Goal: Task Accomplishment & Management: Use online tool/utility

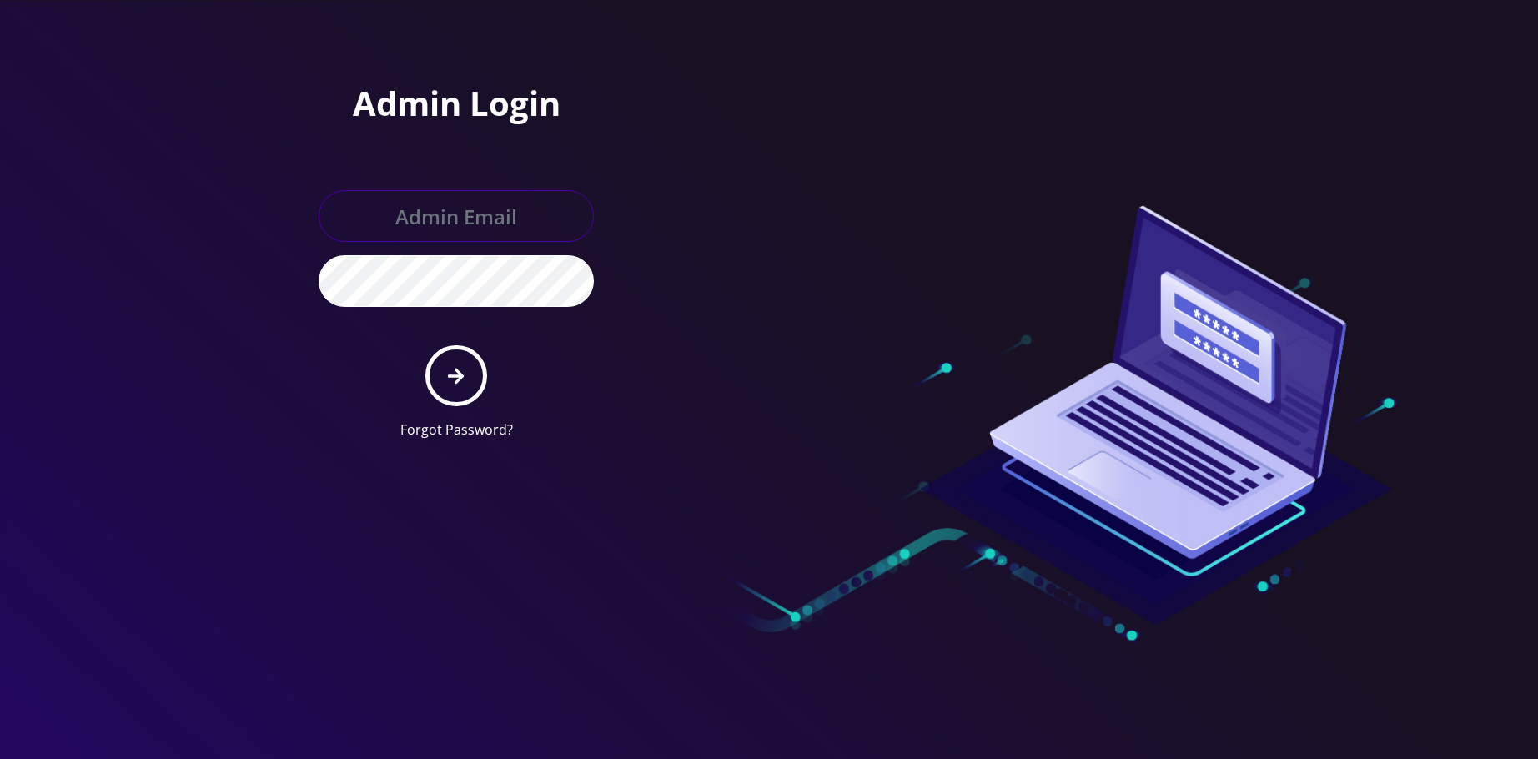
type input "allchoiceconnect@britewireless.com"
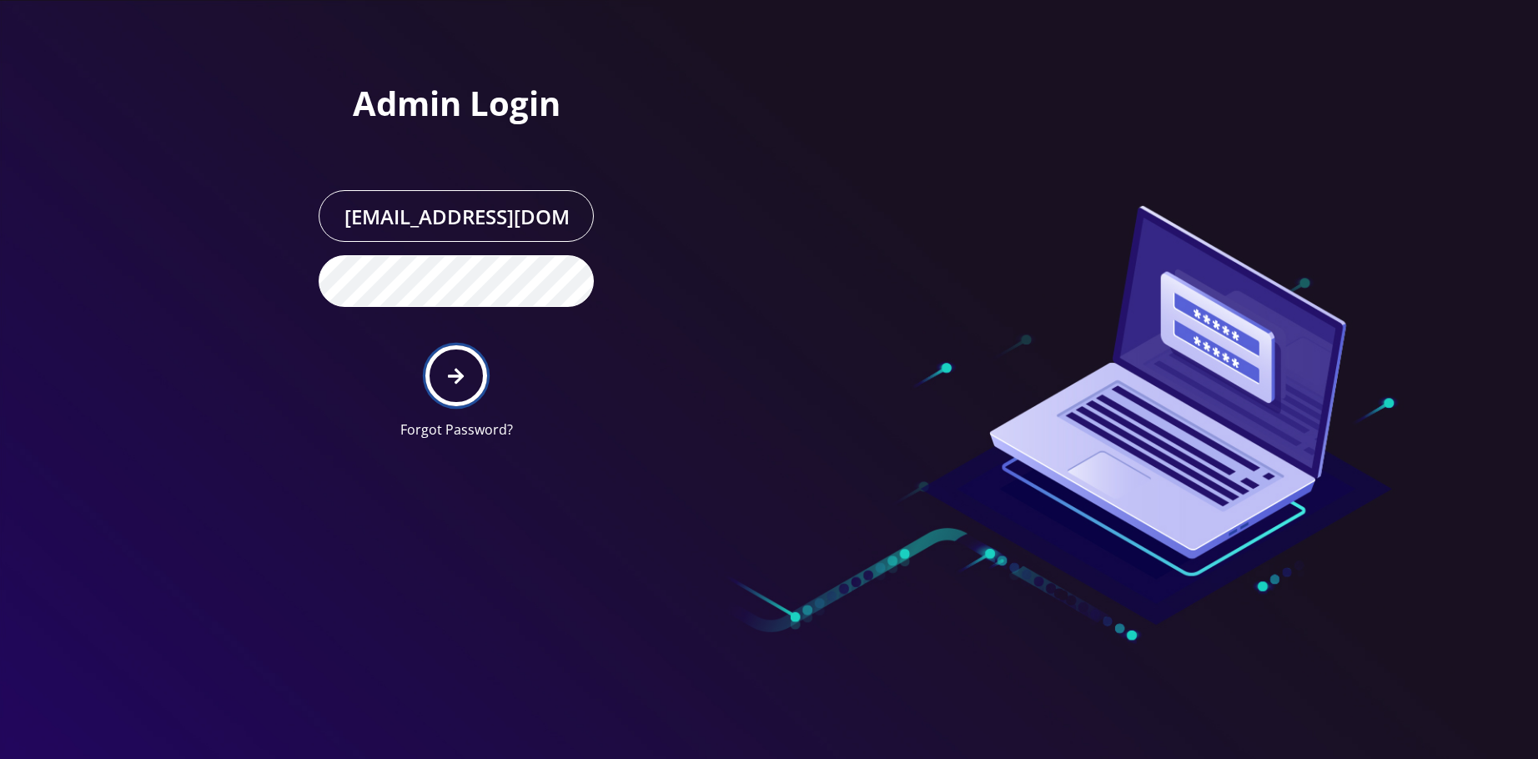
click at [456, 379] on icon "submit" at bounding box center [456, 376] width 16 height 18
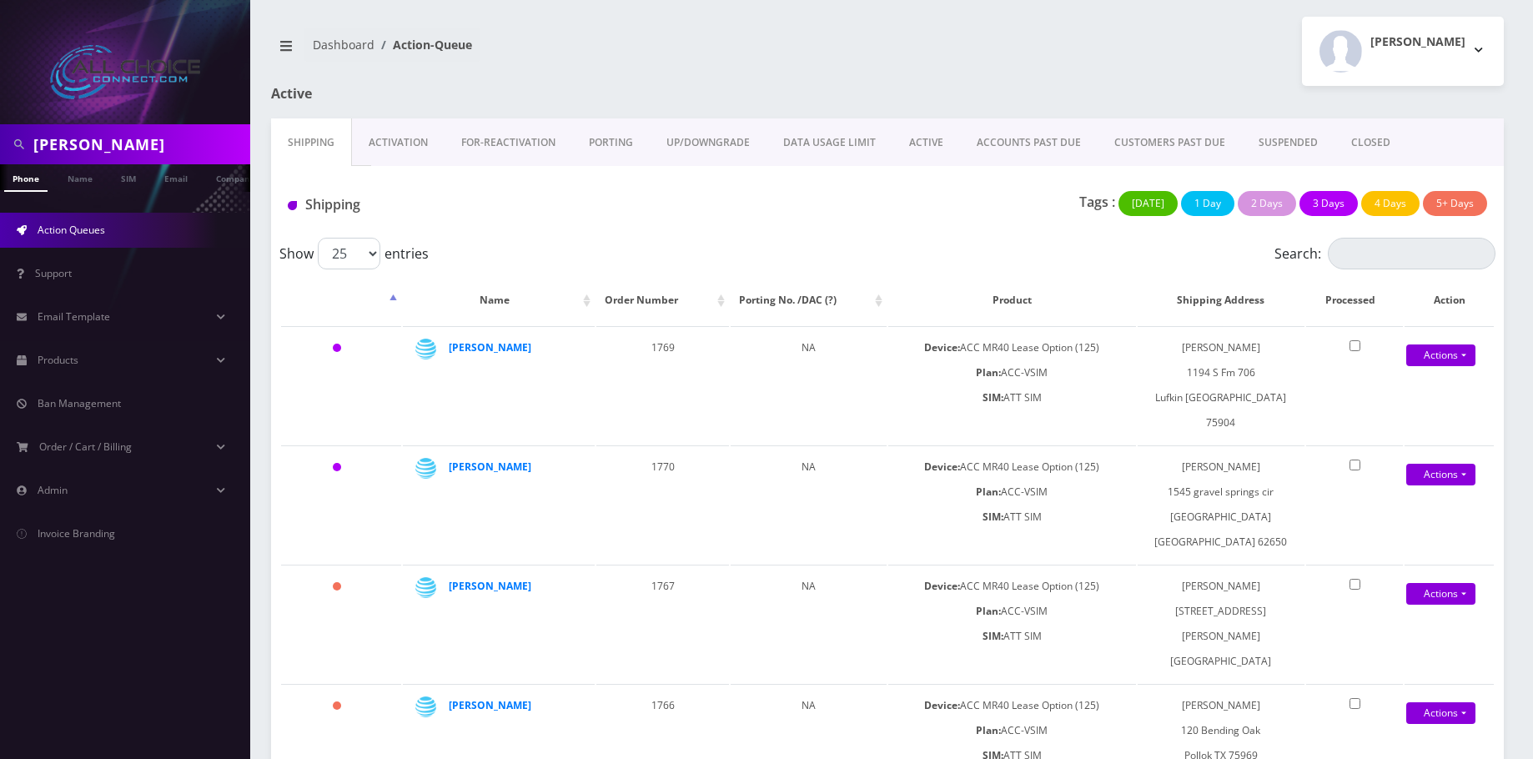
click at [88, 145] on input "Malcolm" at bounding box center [139, 144] width 213 height 32
type input "clay"
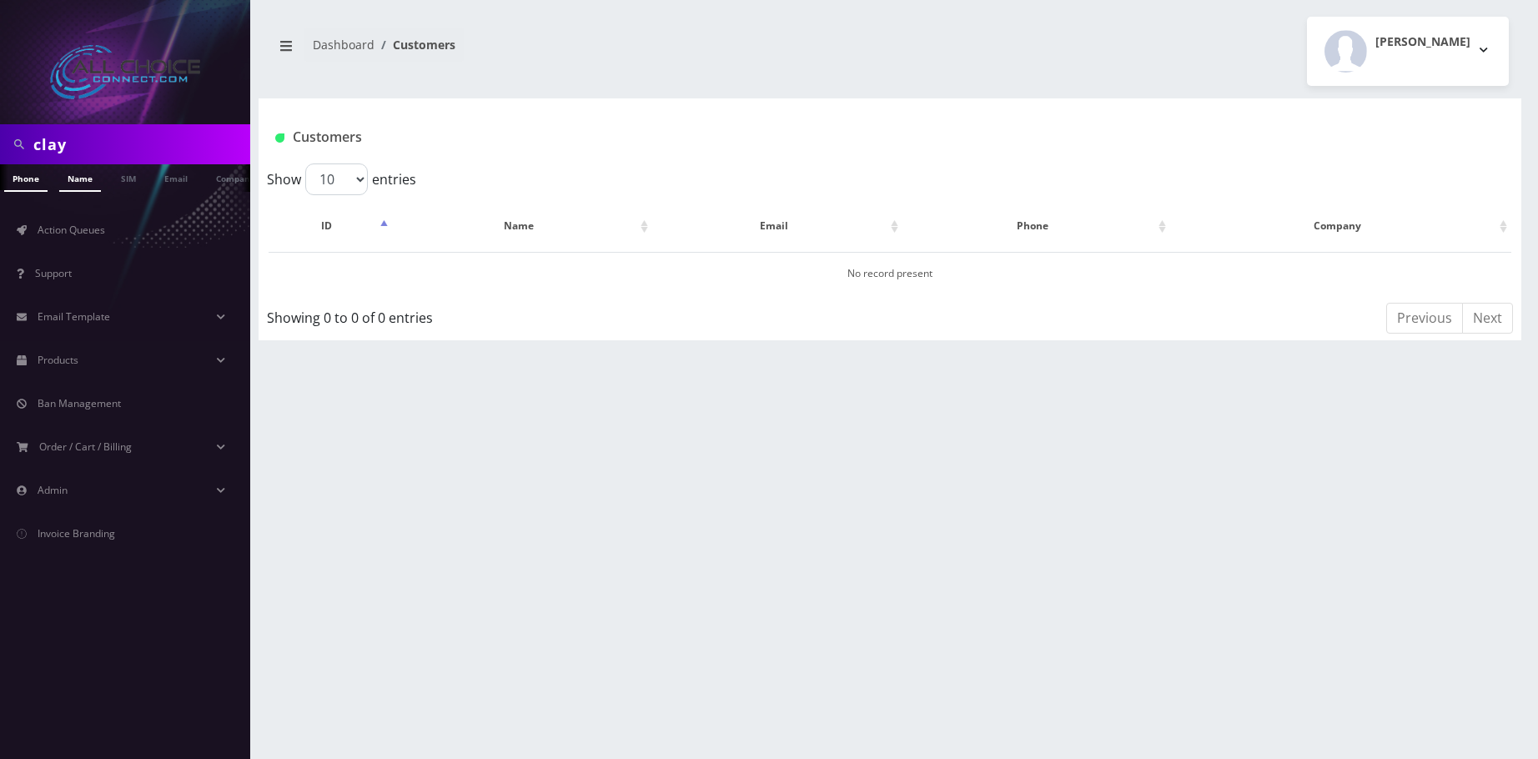
click at [93, 174] on link "Name" at bounding box center [80, 178] width 42 height 28
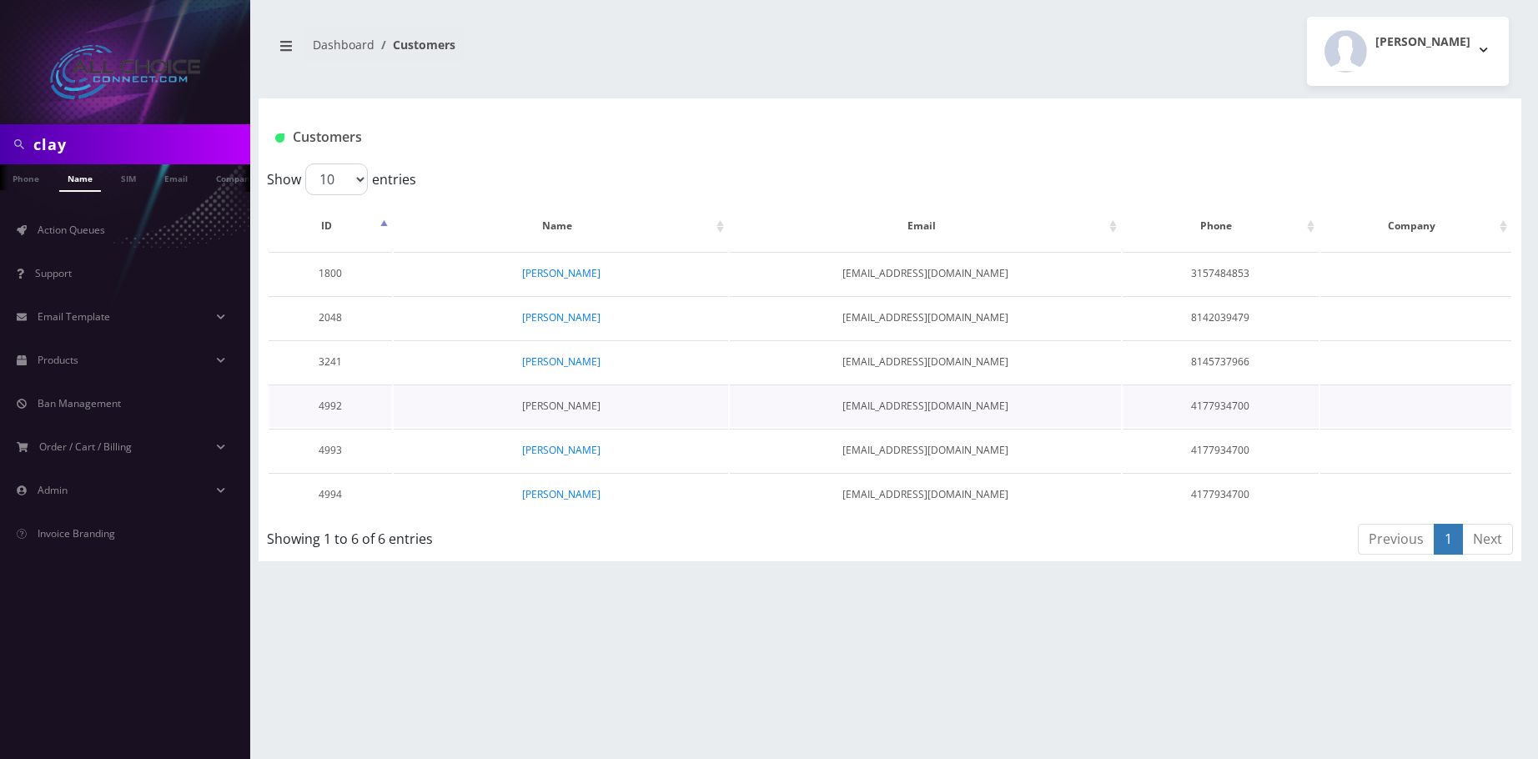
click at [567, 410] on link "Melanie Clay" at bounding box center [561, 406] width 78 height 14
click at [566, 457] on link "[PERSON_NAME]" at bounding box center [561, 450] width 78 height 14
click at [557, 490] on link "Melanie Clay" at bounding box center [561, 494] width 78 height 14
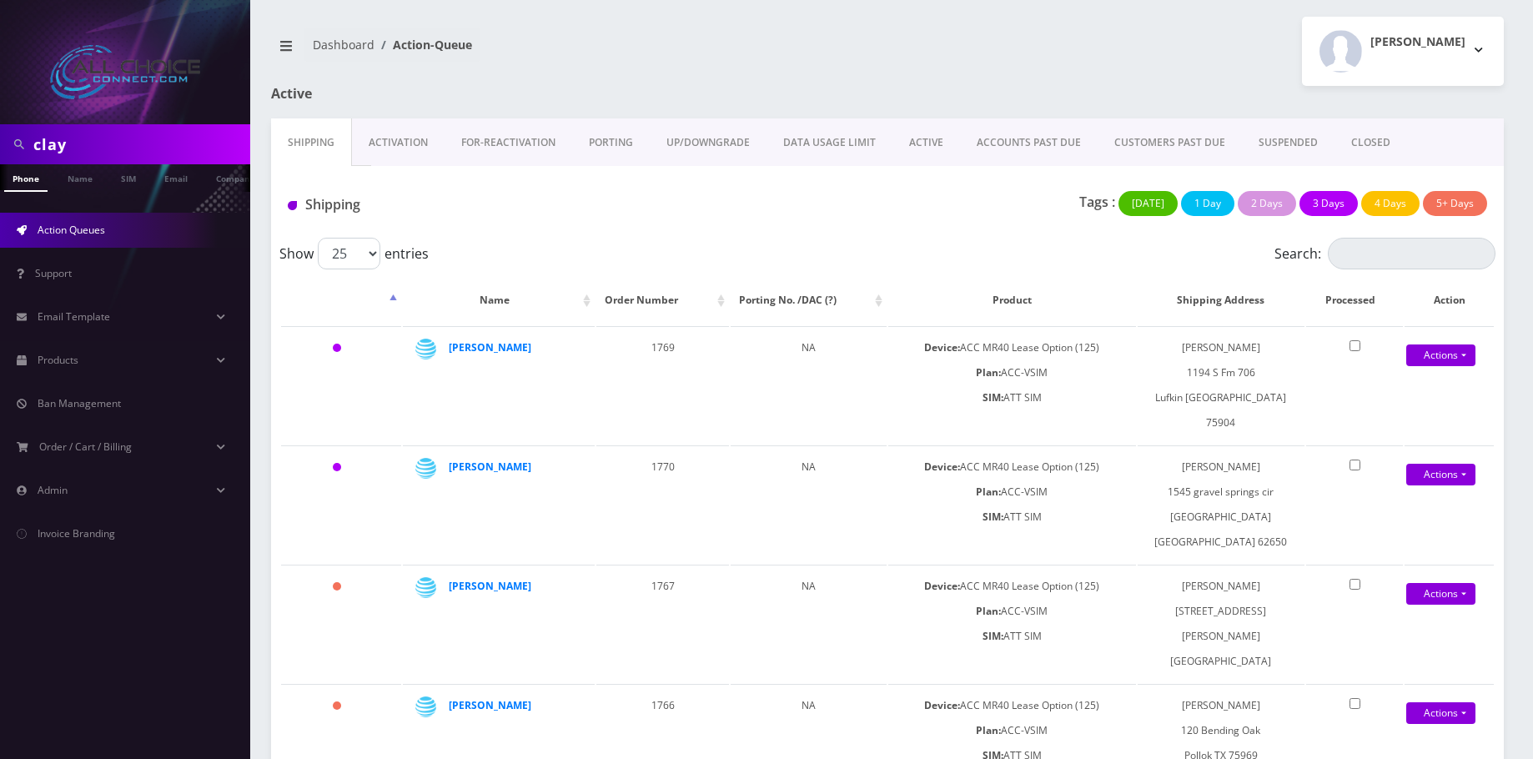
click at [926, 138] on link "ACTIVE" at bounding box center [927, 142] width 68 height 48
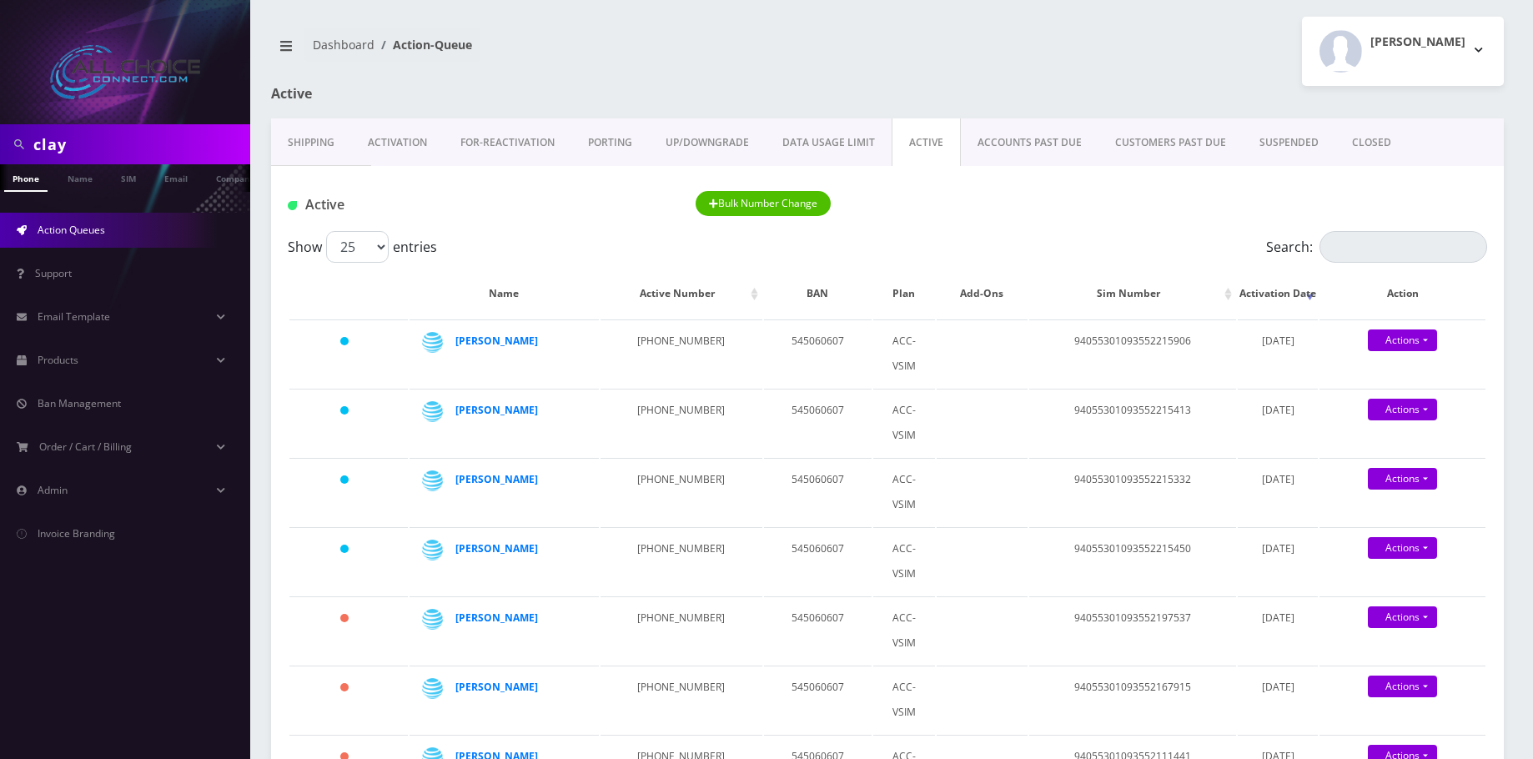
click at [1374, 142] on link "CLOSED" at bounding box center [1372, 142] width 73 height 48
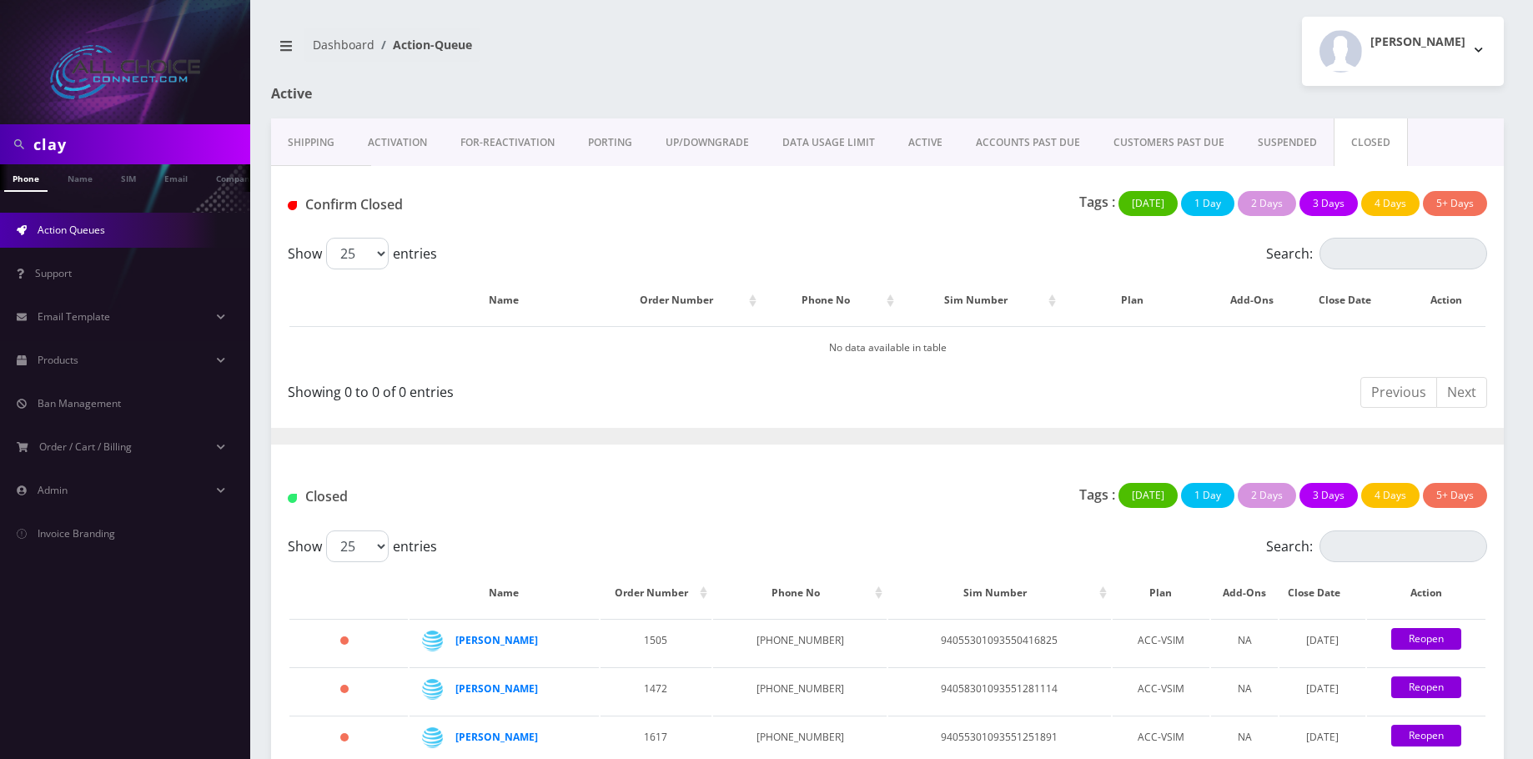
scroll to position [0, 8]
click at [113, 150] on input "clay" at bounding box center [139, 144] width 213 height 32
type input "weeks"
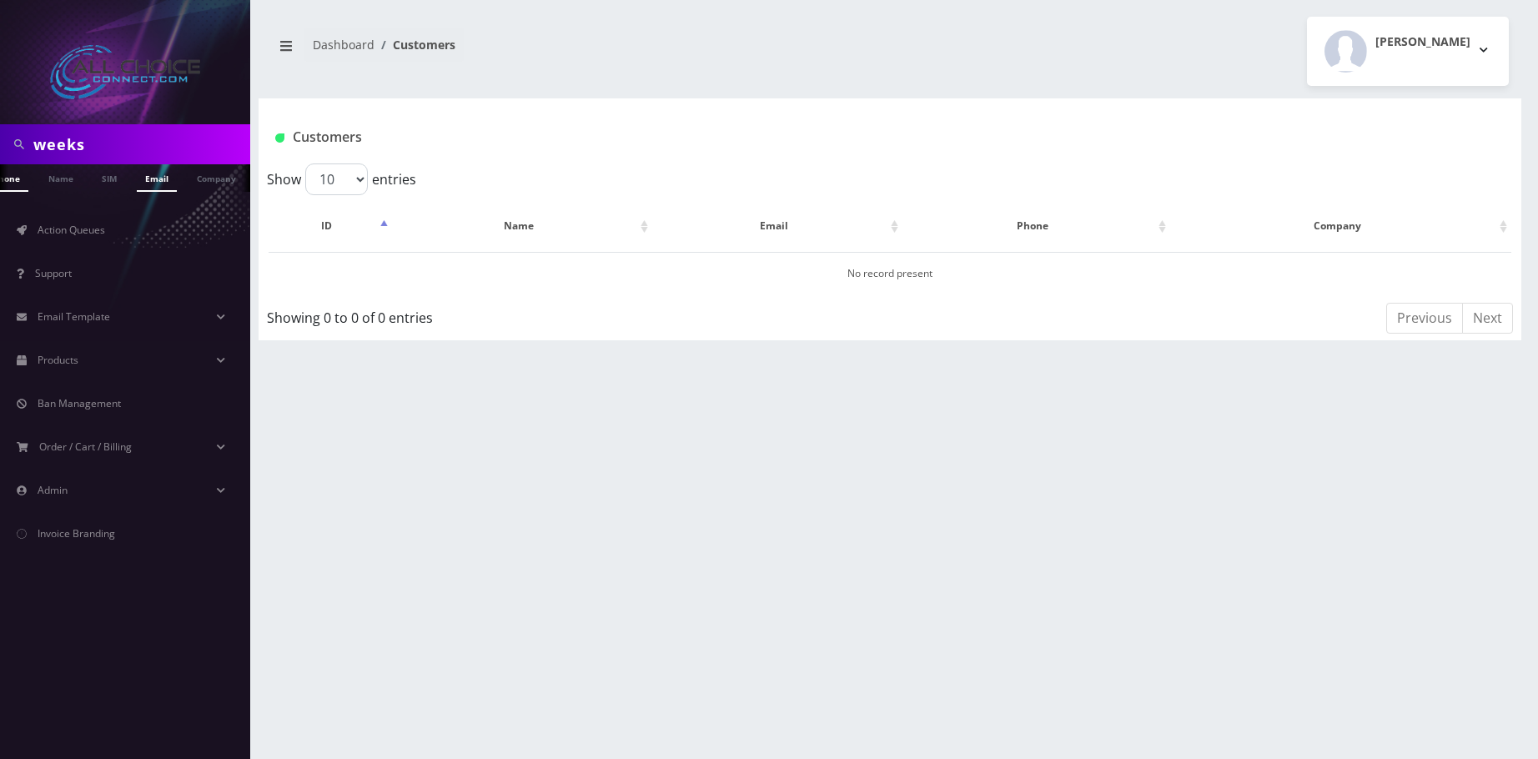
scroll to position [0, 25]
click at [65, 167] on link "Name" at bounding box center [55, 178] width 42 height 28
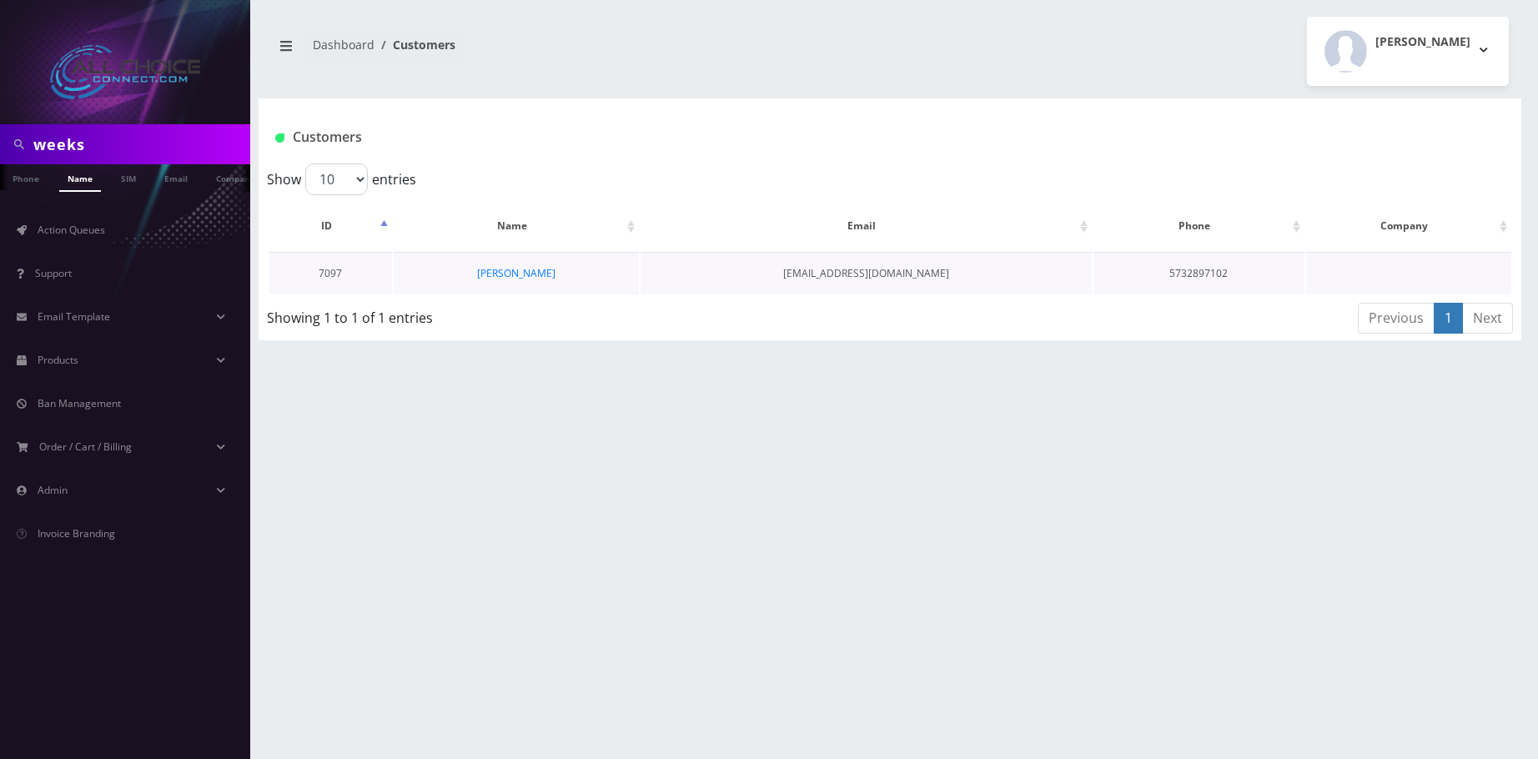
click at [504, 255] on td "[PERSON_NAME]" at bounding box center [516, 273] width 244 height 43
click at [514, 268] on td "[PERSON_NAME]" at bounding box center [516, 273] width 244 height 43
click at [513, 268] on link "Christin Weeks" at bounding box center [516, 273] width 78 height 14
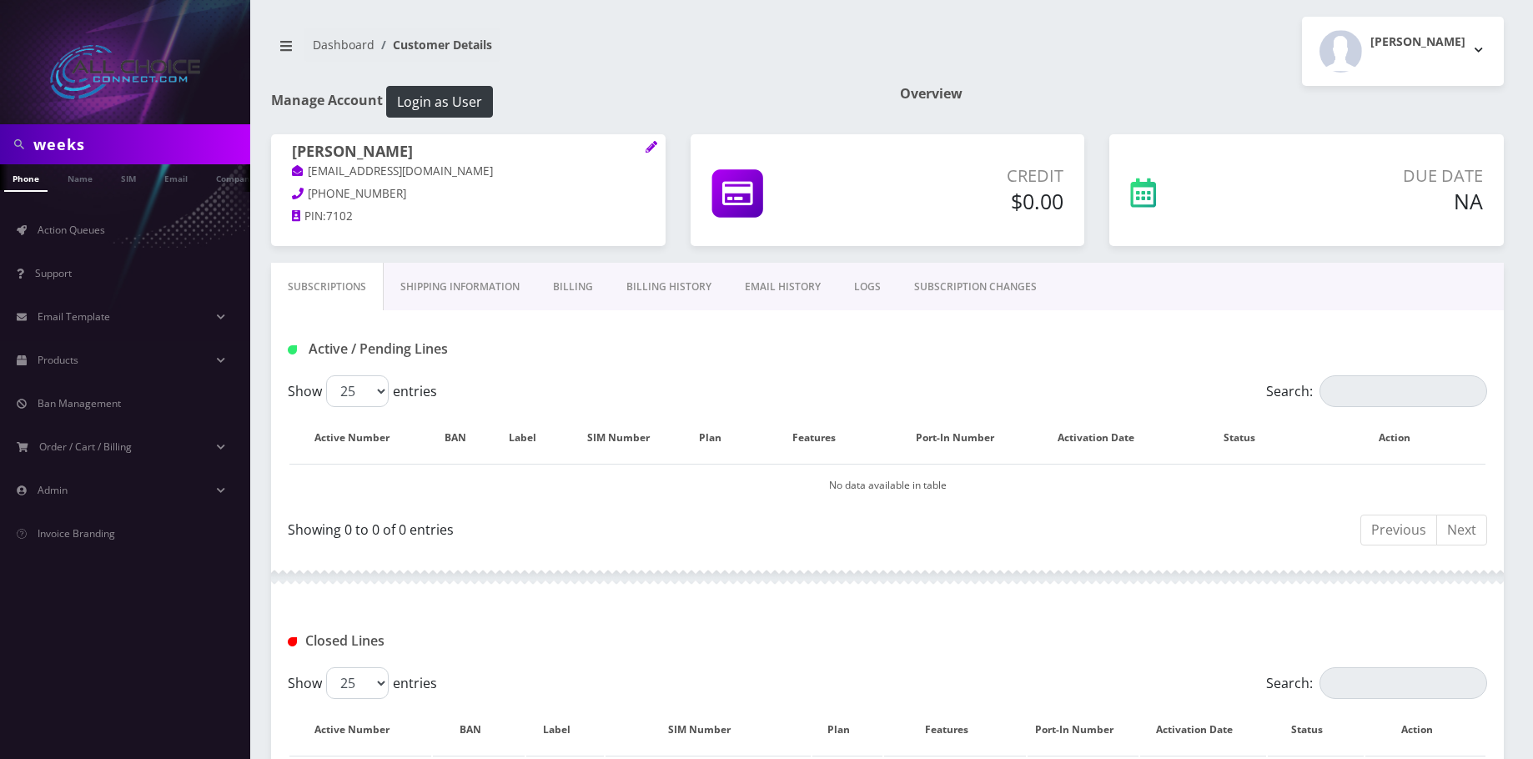
click at [643, 287] on link "Billing History" at bounding box center [669, 287] width 118 height 48
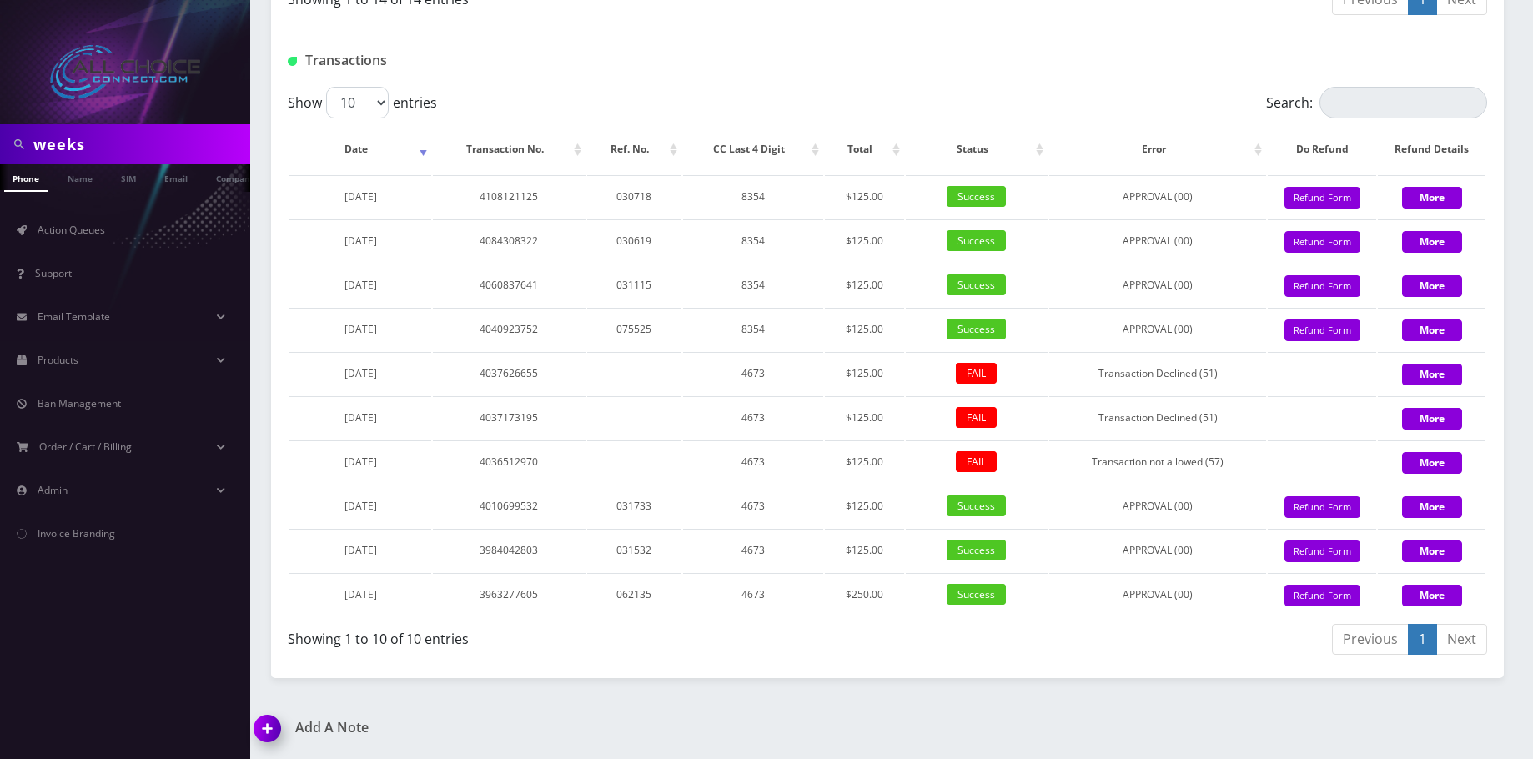
scroll to position [1216, 0]
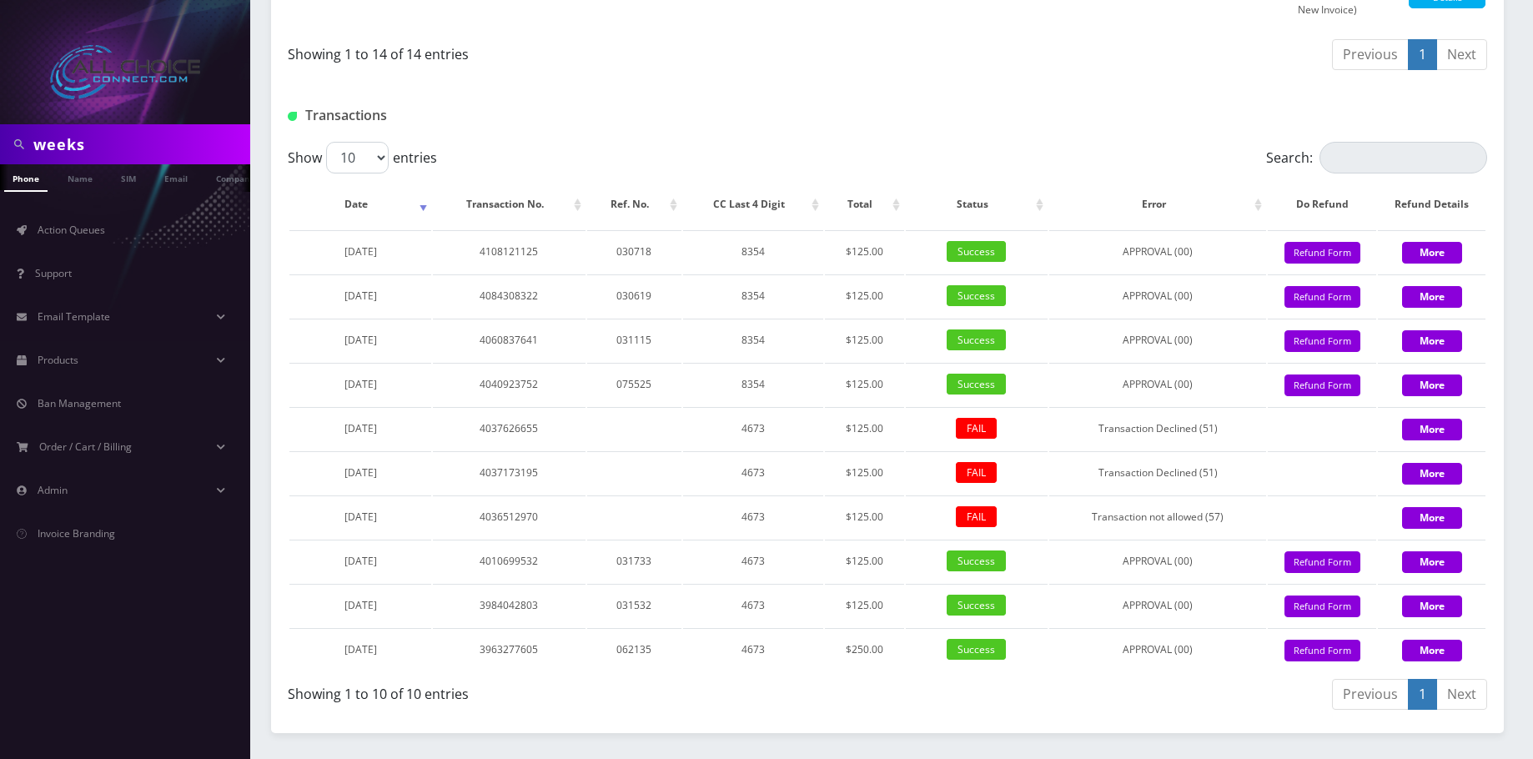
click at [1075, 142] on div "Transactions" at bounding box center [887, 109] width 1233 height 65
click at [1311, 264] on button "Refund Form" at bounding box center [1323, 253] width 76 height 23
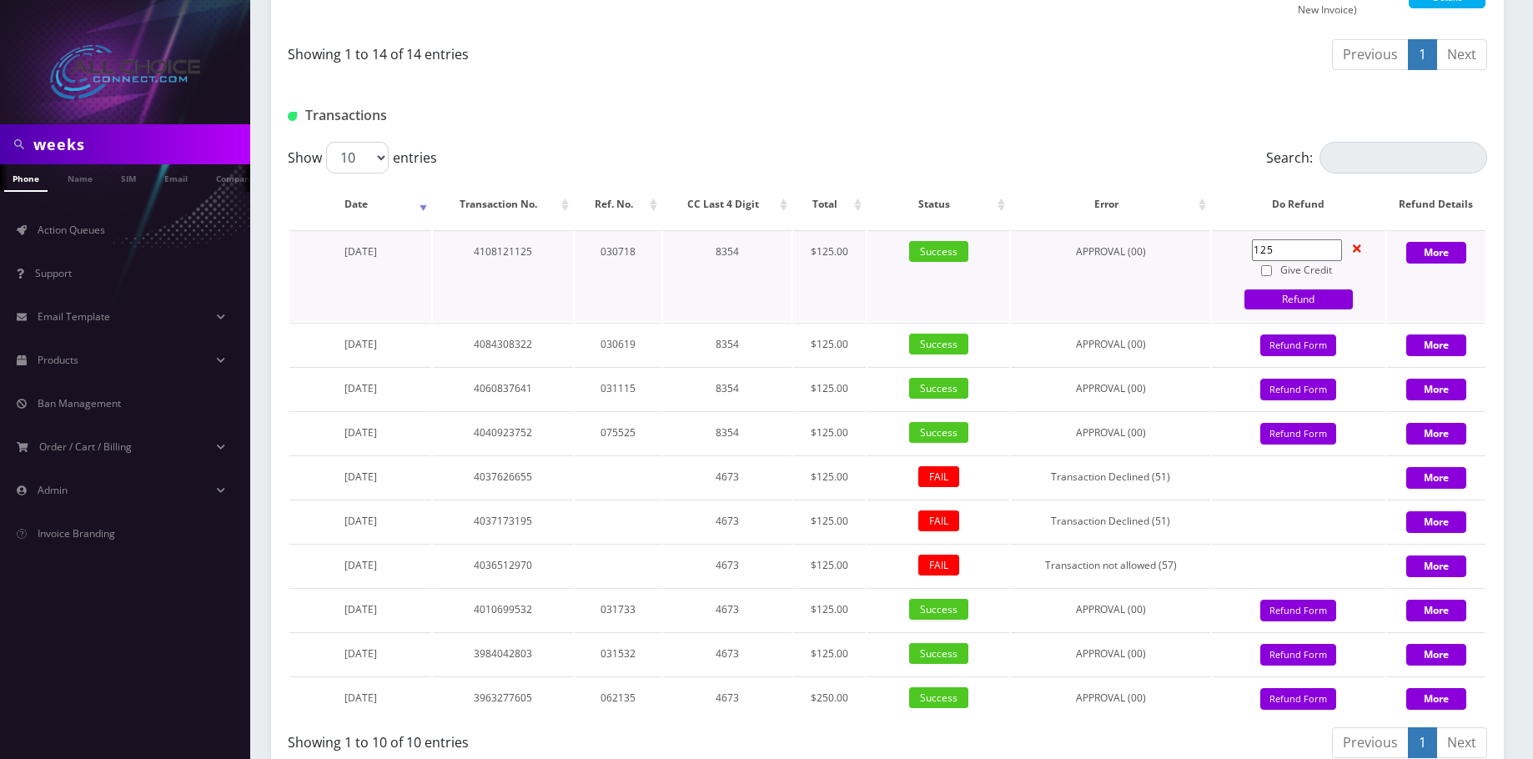
click at [1249, 274] on div "125 Give Credit" at bounding box center [1298, 259] width 133 height 40
click at [938, 129] on div at bounding box center [1091, 116] width 817 height 28
click at [1260, 261] on input "125" at bounding box center [1297, 250] width 90 height 22
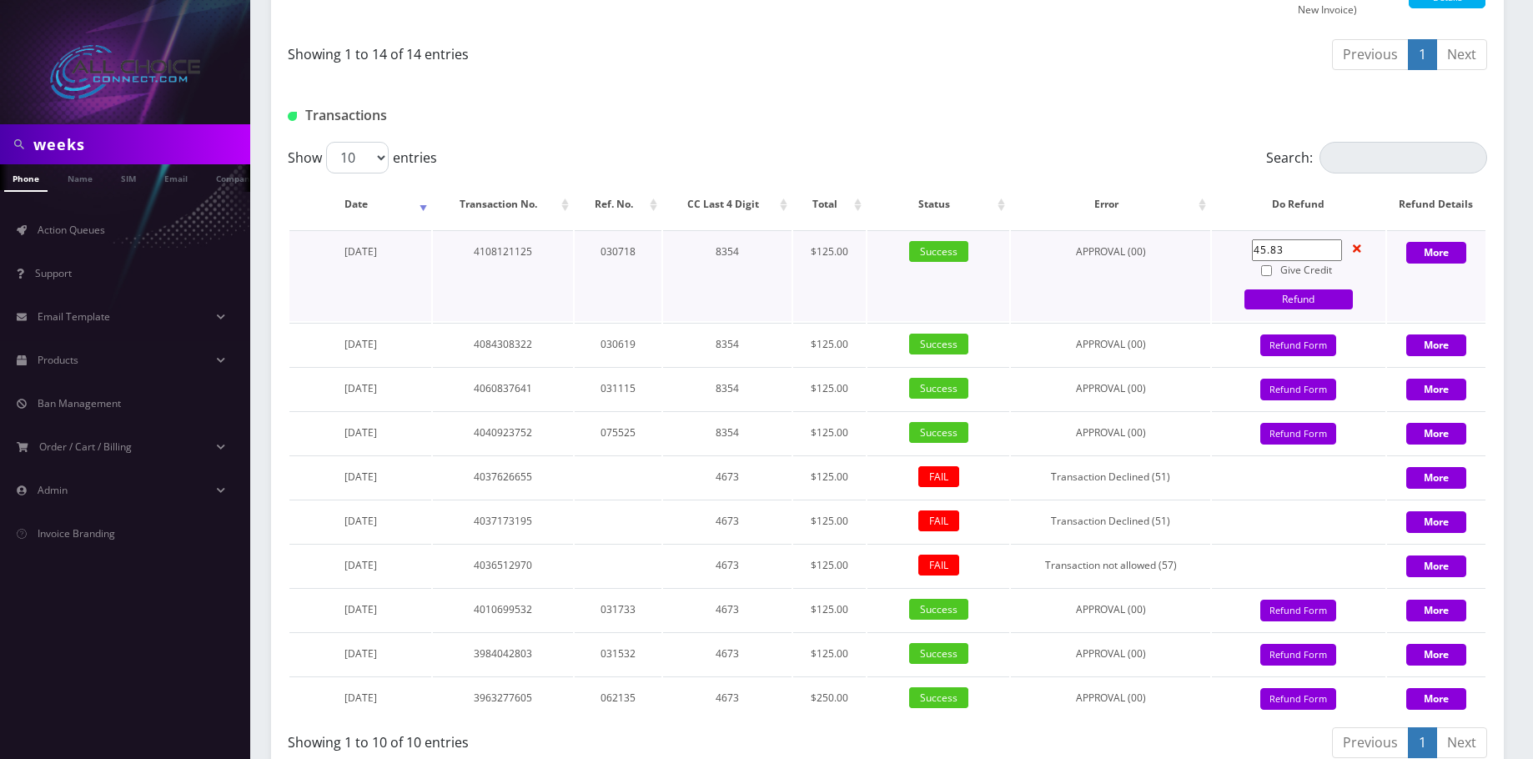
type input "45.83"
click at [1272, 276] on input "Give Credit" at bounding box center [1266, 270] width 11 height 11
checkbox input "true"
click at [1295, 309] on link "Refund" at bounding box center [1299, 299] width 108 height 20
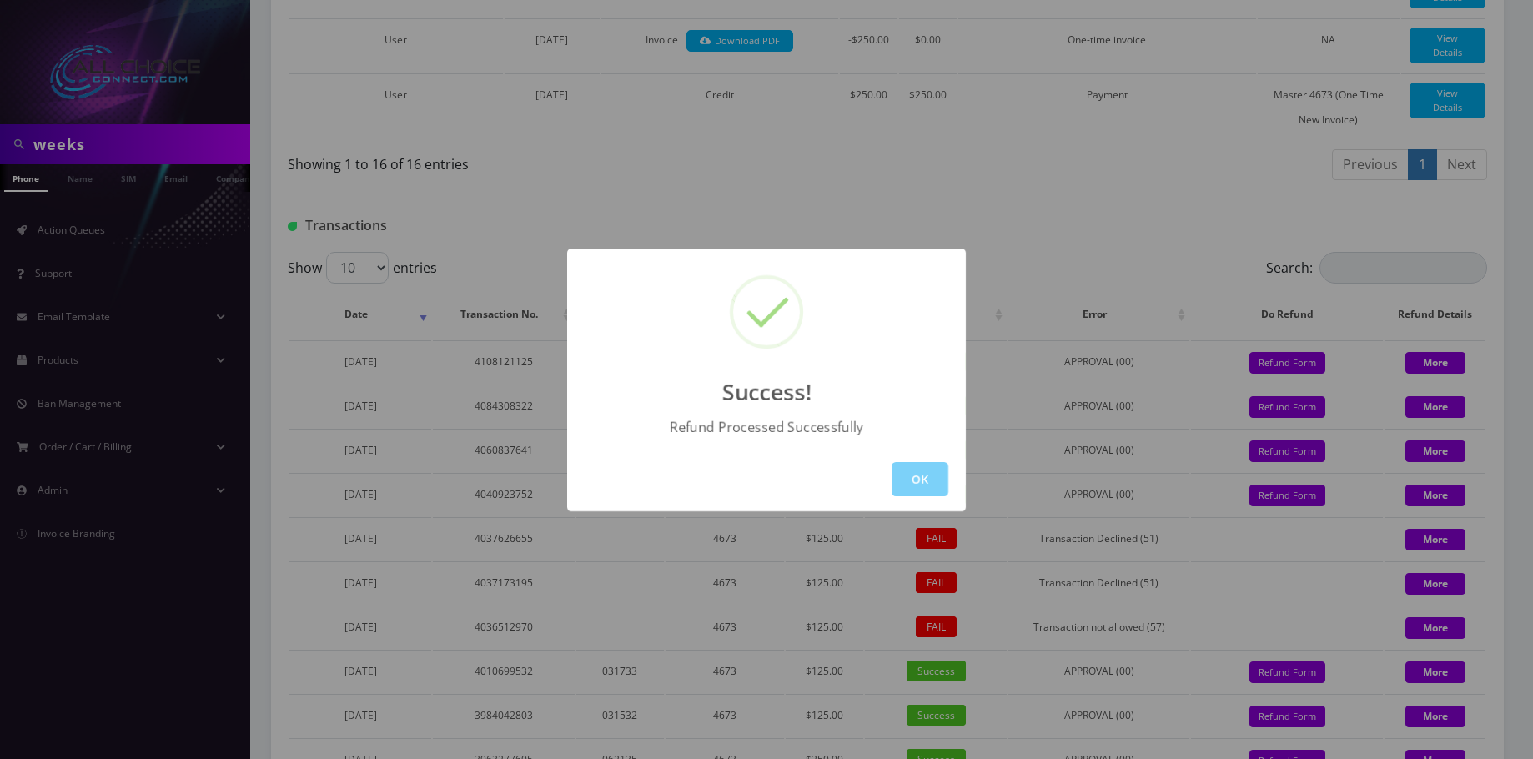
click at [930, 455] on div "OK" at bounding box center [766, 479] width 399 height 64
click at [929, 465] on button "OK" at bounding box center [920, 479] width 57 height 34
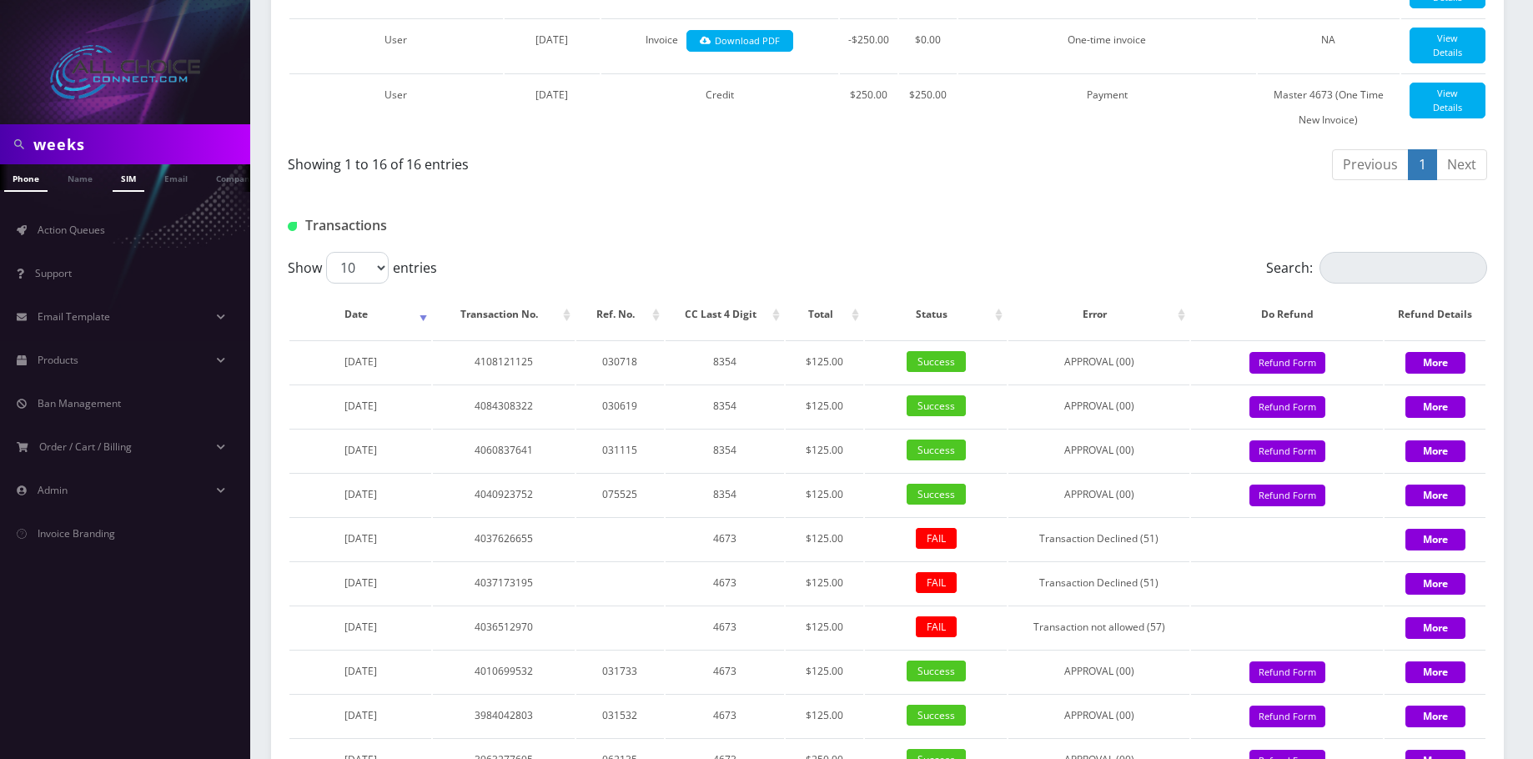
scroll to position [0, 8]
click at [97, 149] on input "weeks" at bounding box center [139, 144] width 213 height 32
type input "clay"
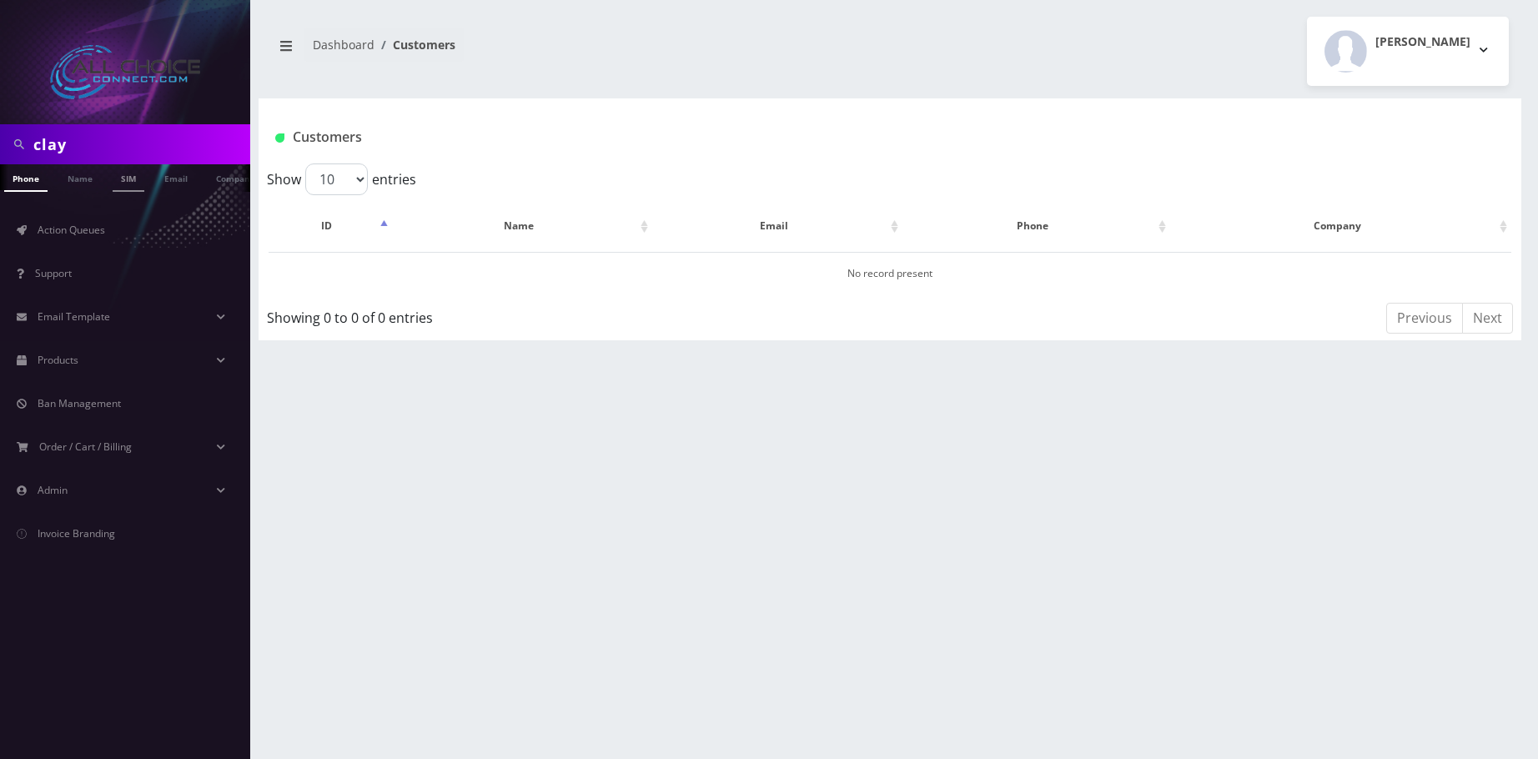
click at [108, 181] on li "SIM" at bounding box center [128, 178] width 40 height 28
click at [76, 184] on link "Name" at bounding box center [80, 178] width 42 height 28
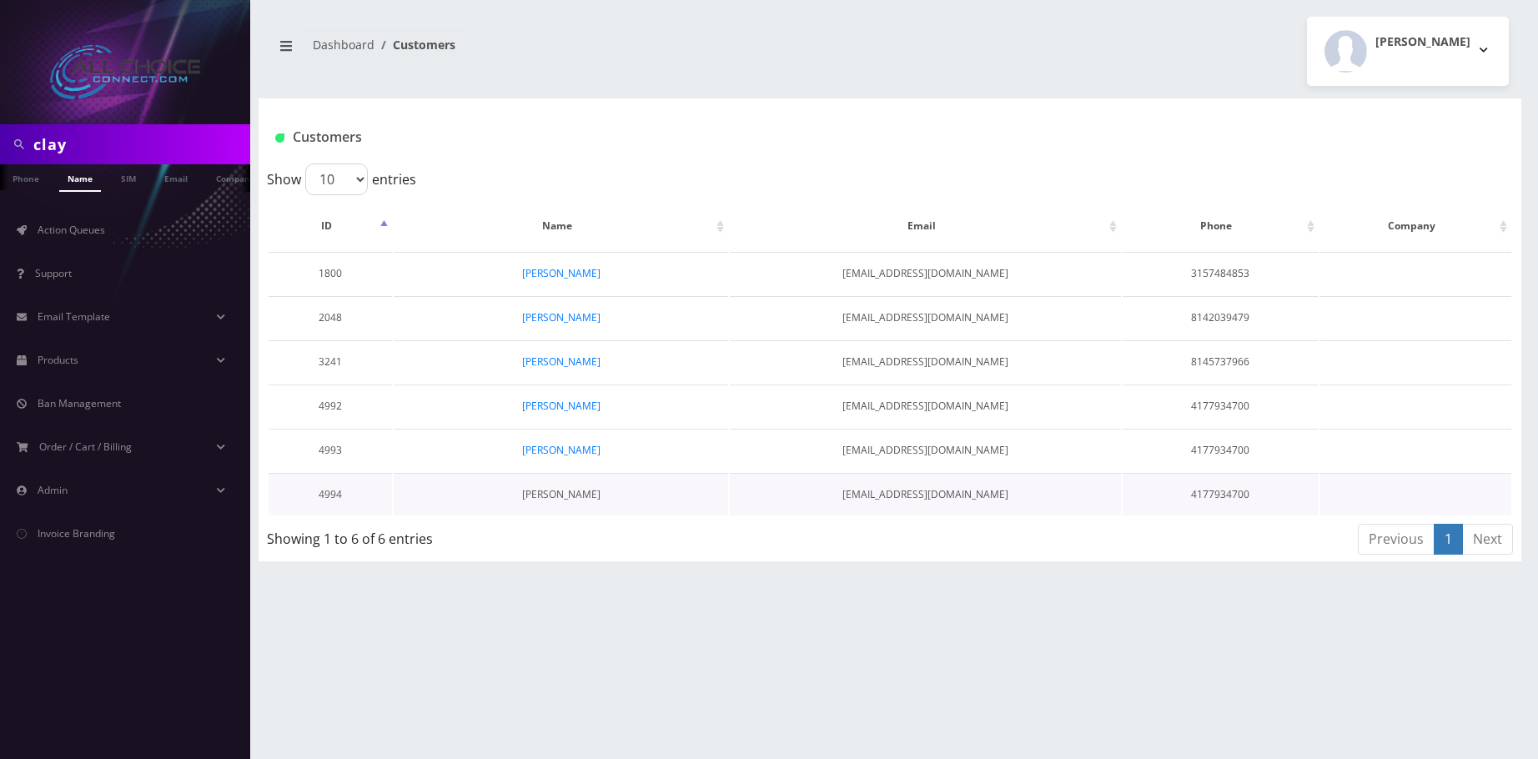
click at [563, 498] on link "[PERSON_NAME]" at bounding box center [561, 494] width 78 height 14
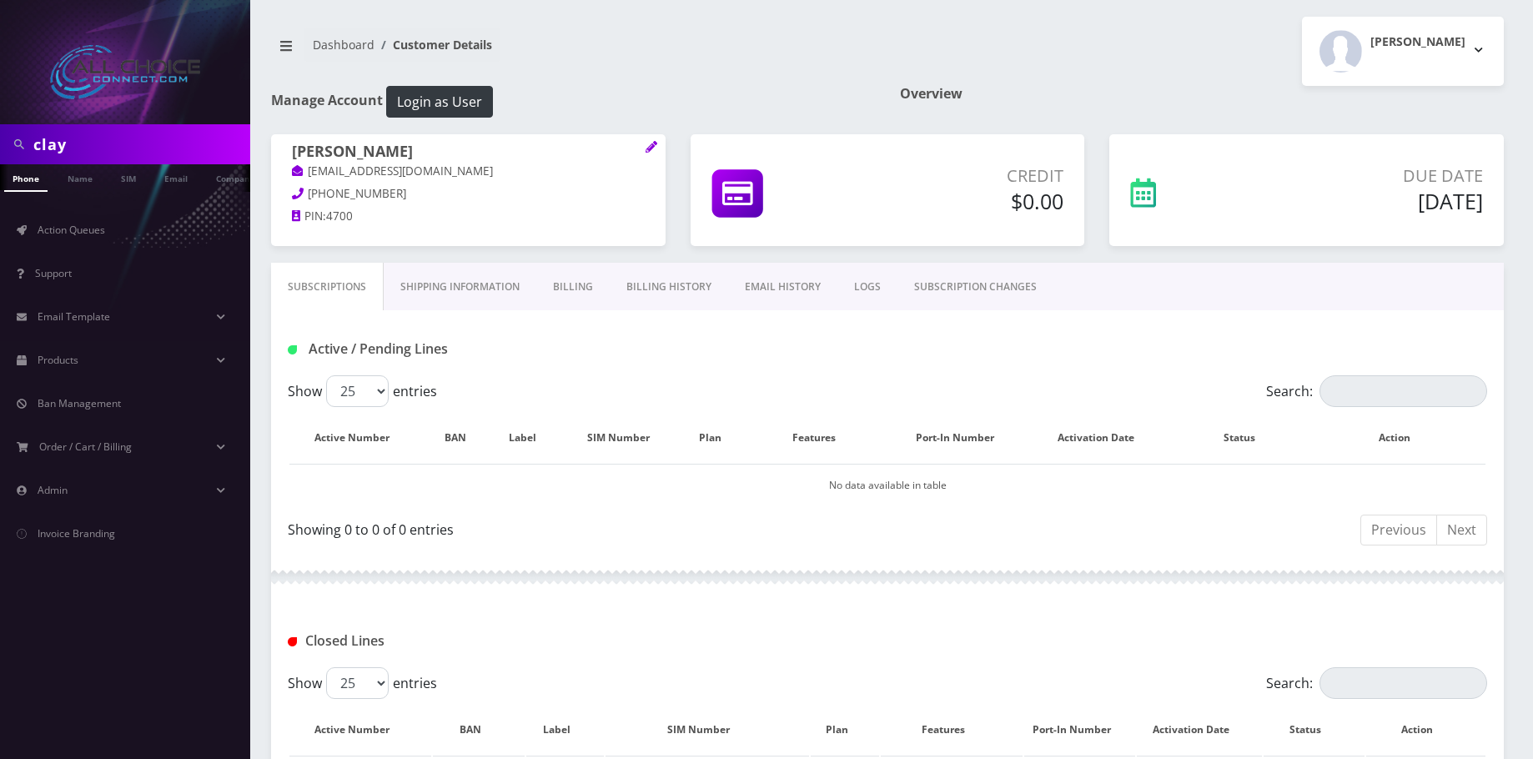
click at [681, 282] on link "Billing History" at bounding box center [669, 287] width 118 height 48
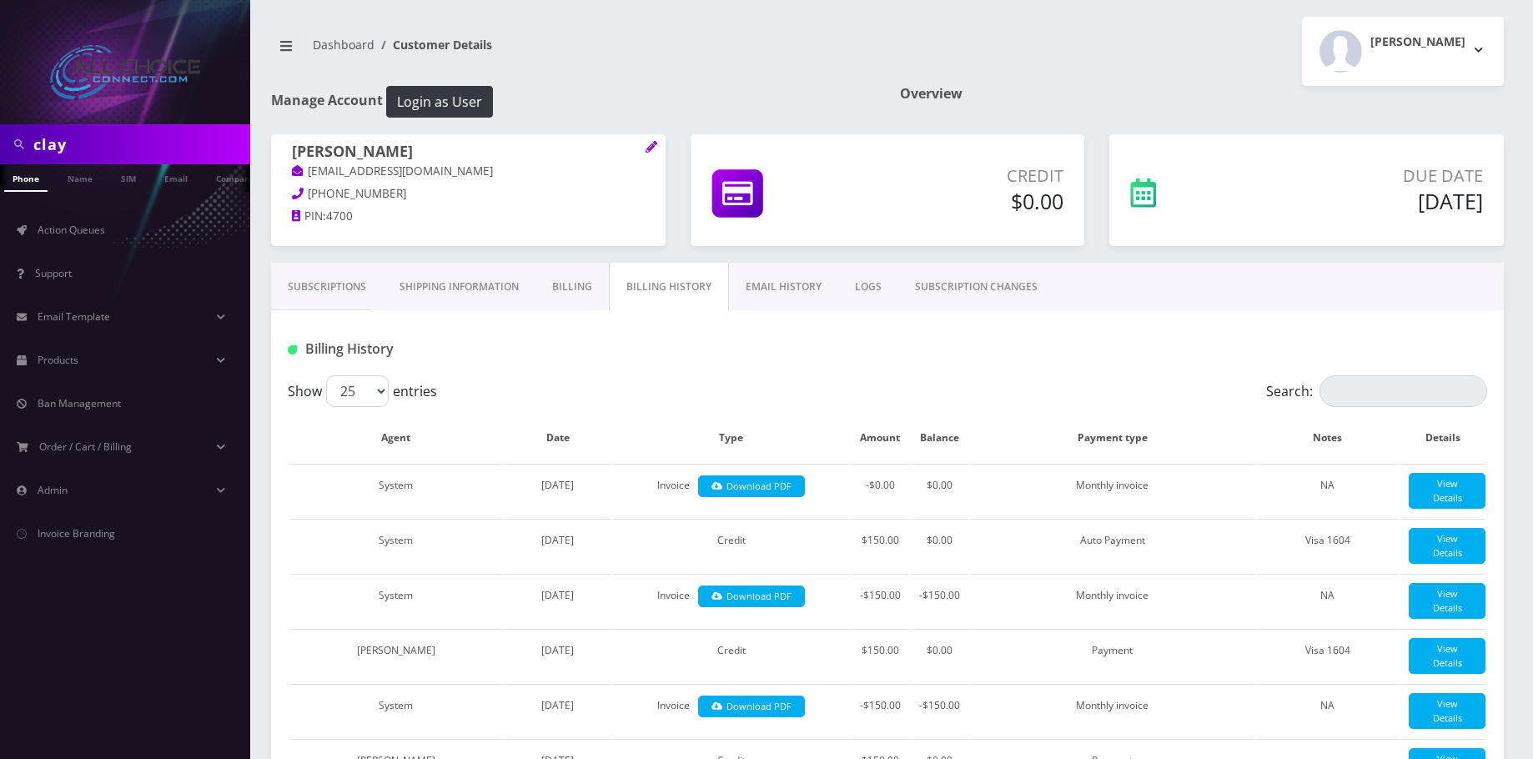
click at [592, 284] on link "Billing" at bounding box center [572, 287] width 73 height 48
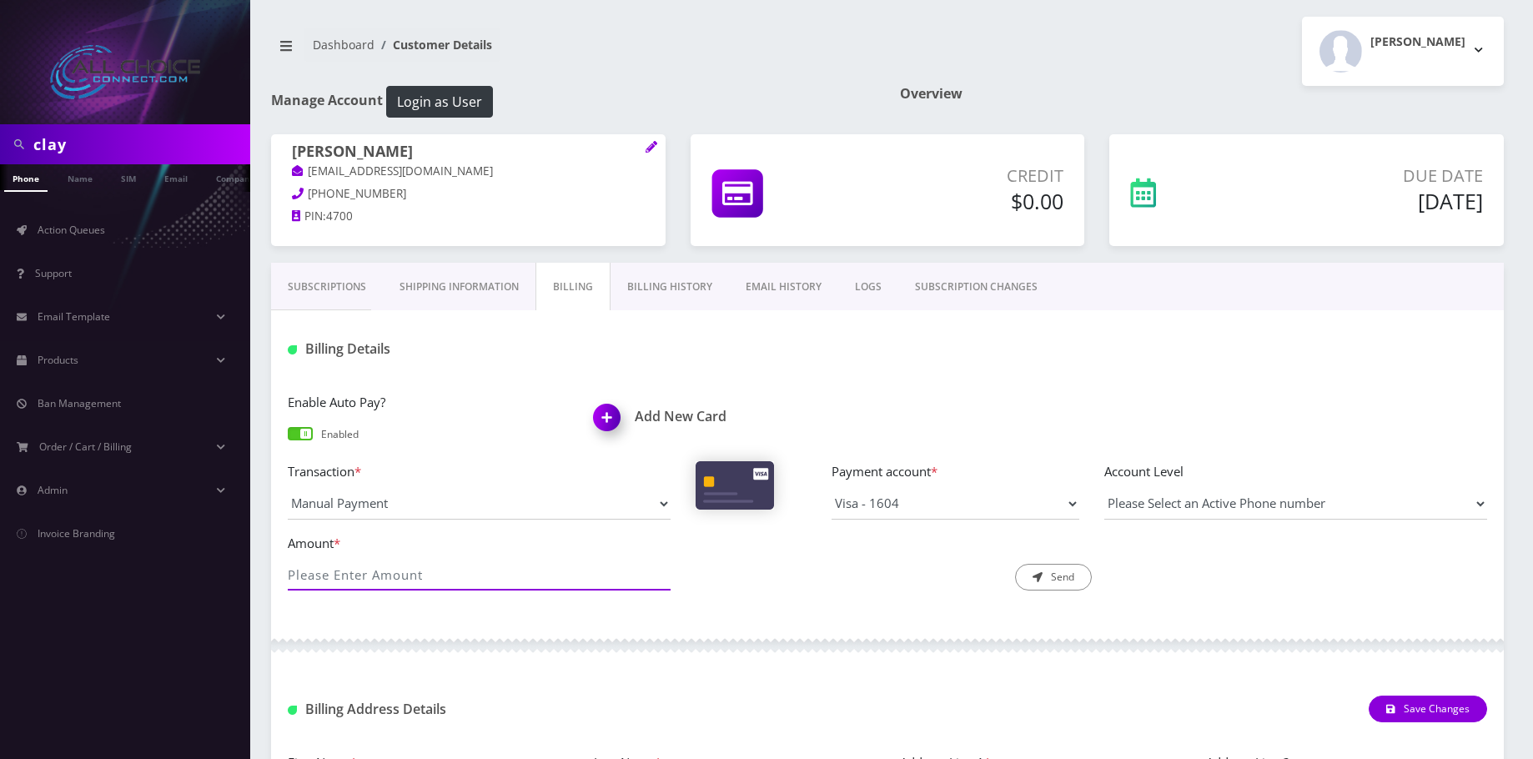
click at [326, 576] on input "Amount *" at bounding box center [479, 575] width 383 height 32
type input "150"
click at [1066, 580] on button "Send" at bounding box center [1053, 577] width 77 height 27
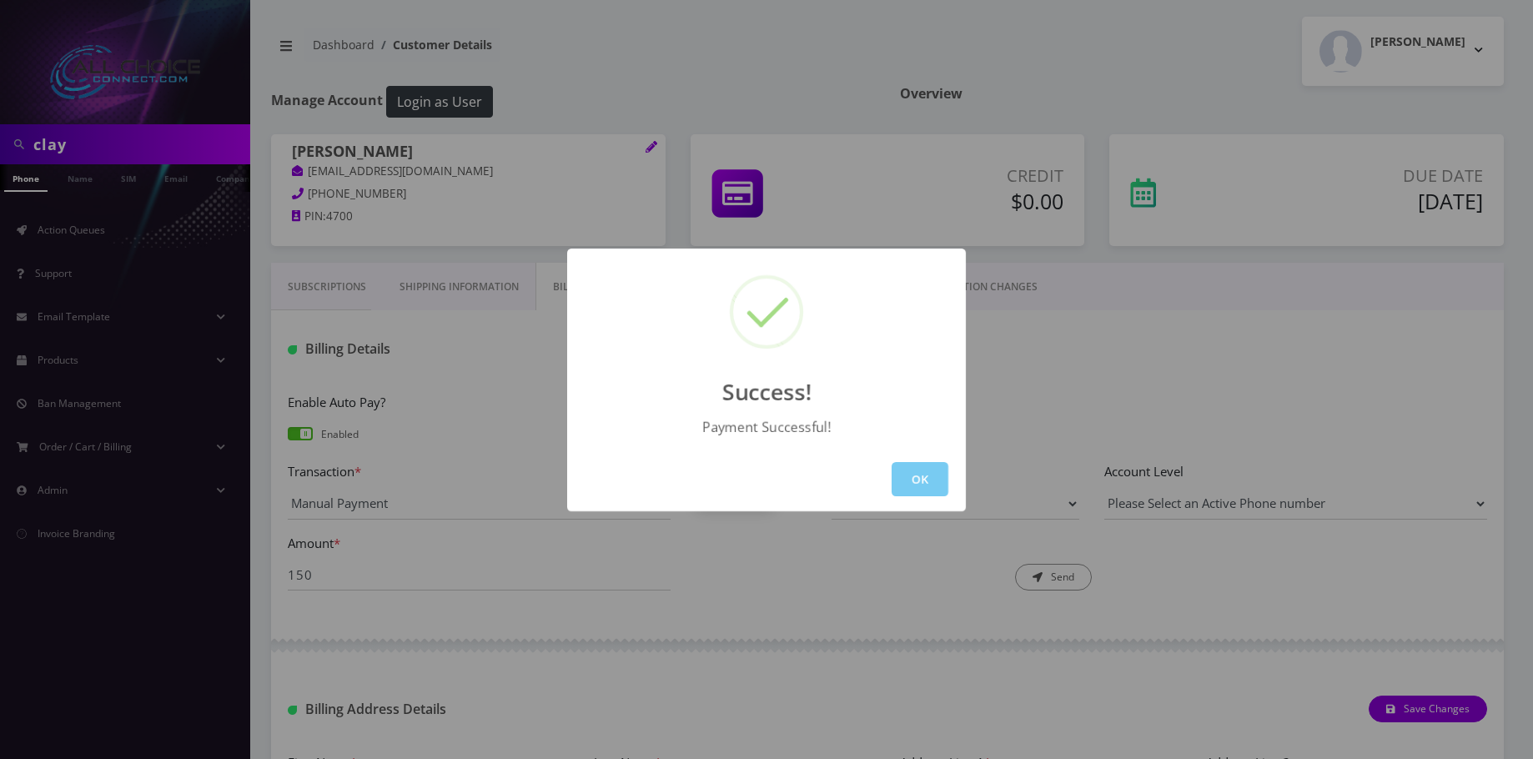
click at [937, 485] on button "OK" at bounding box center [920, 479] width 57 height 34
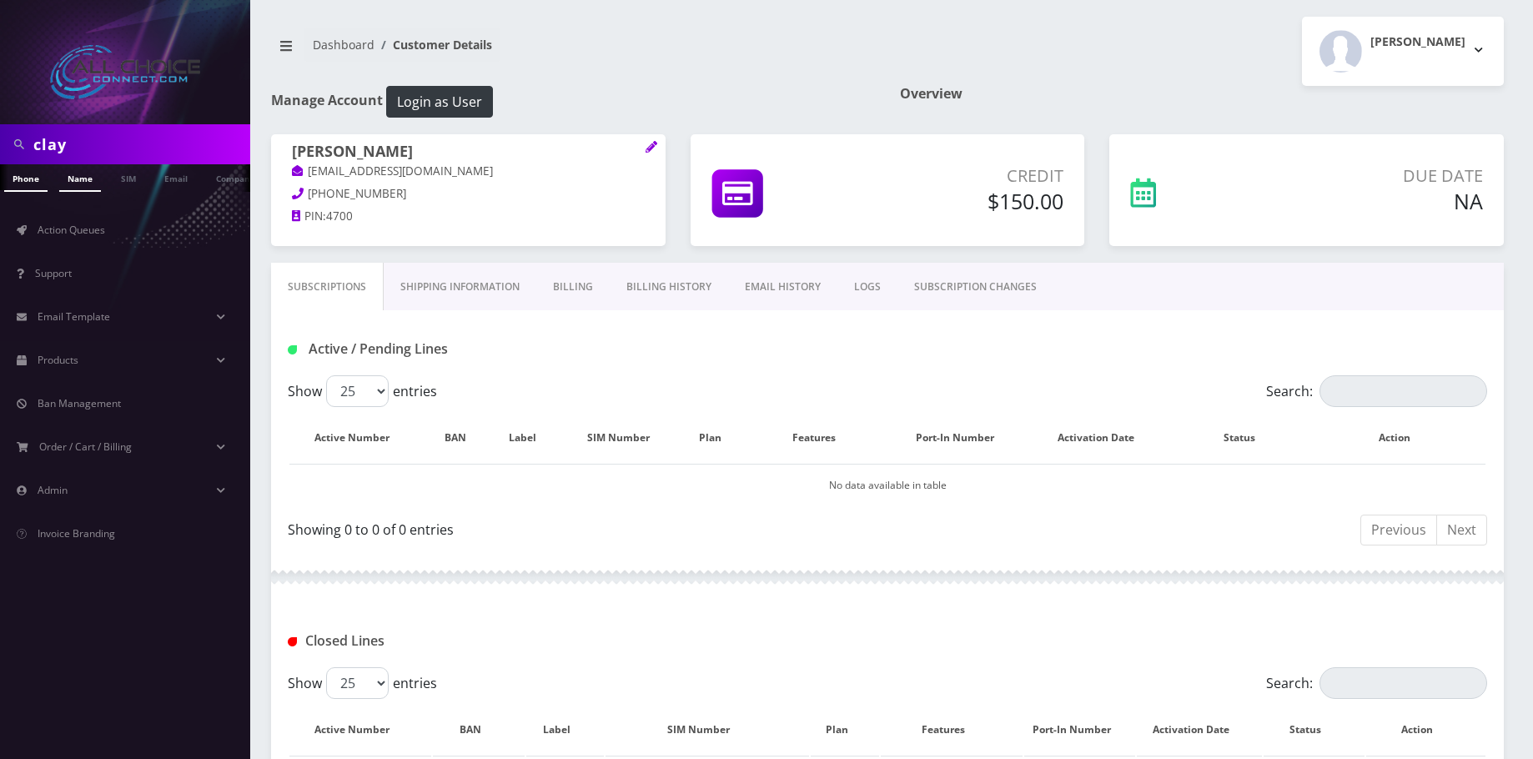
click at [93, 181] on link "Name" at bounding box center [80, 178] width 42 height 28
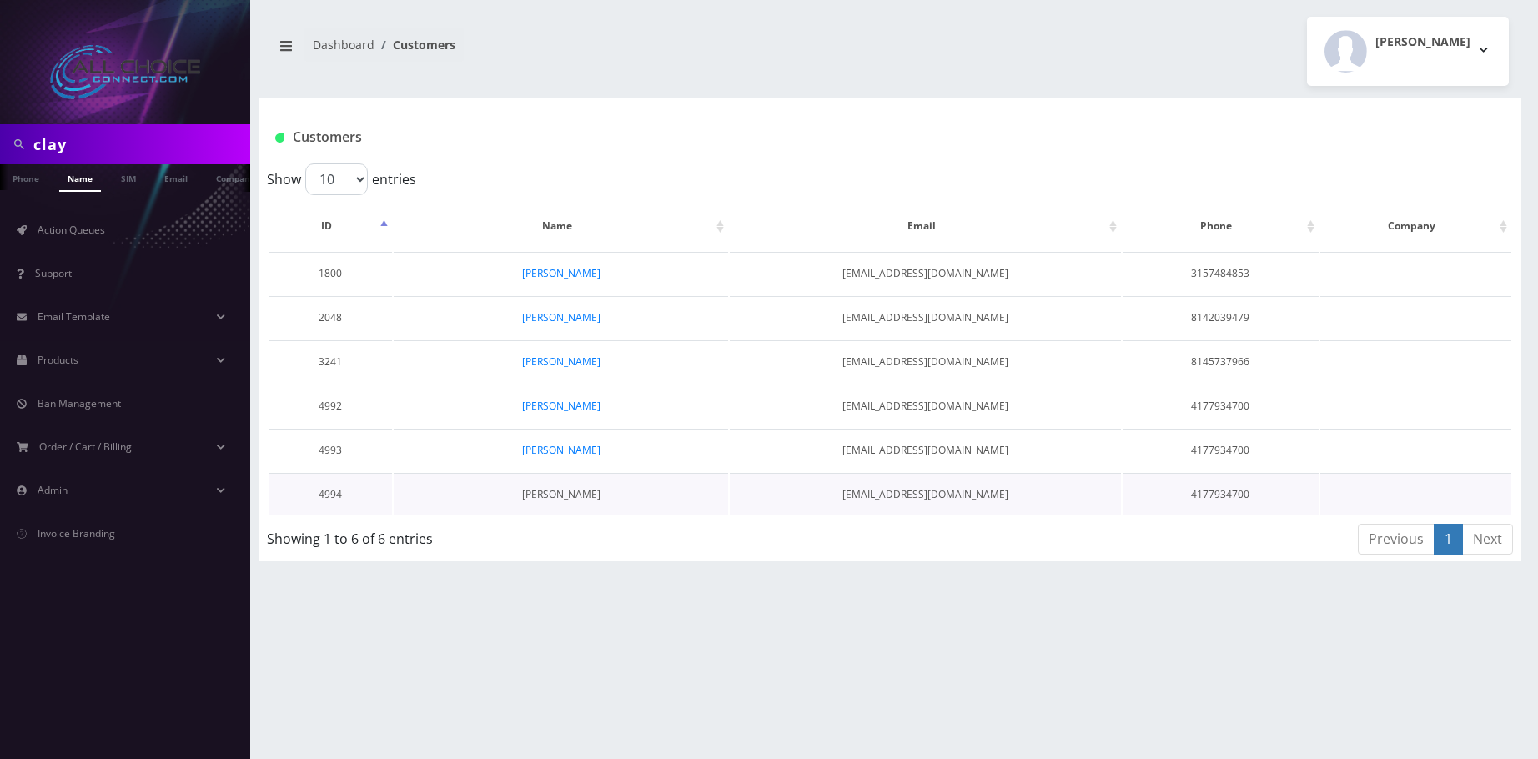
click at [556, 496] on link "[PERSON_NAME]" at bounding box center [561, 494] width 78 height 14
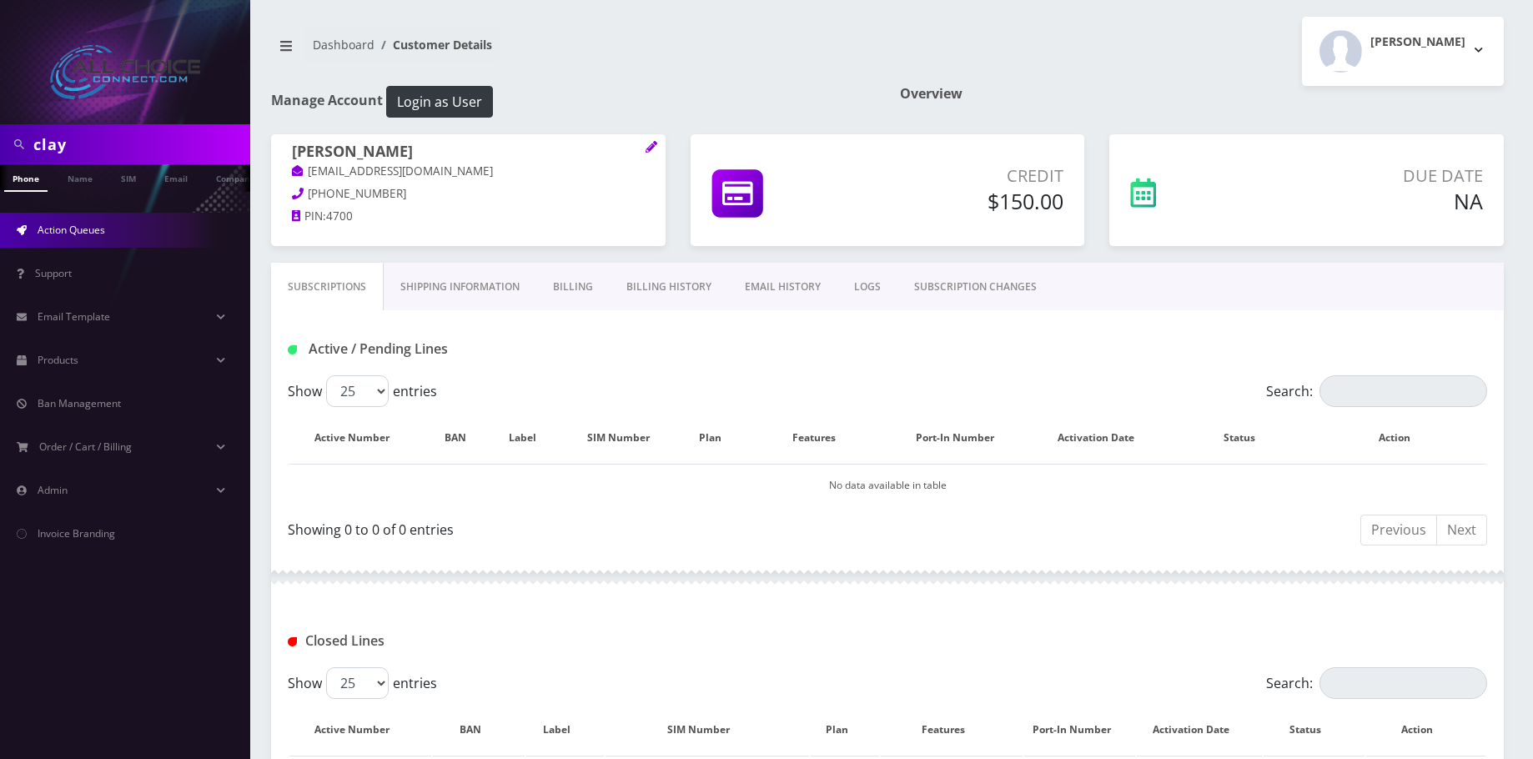
click at [84, 225] on span "Action Queues" at bounding box center [72, 230] width 68 height 14
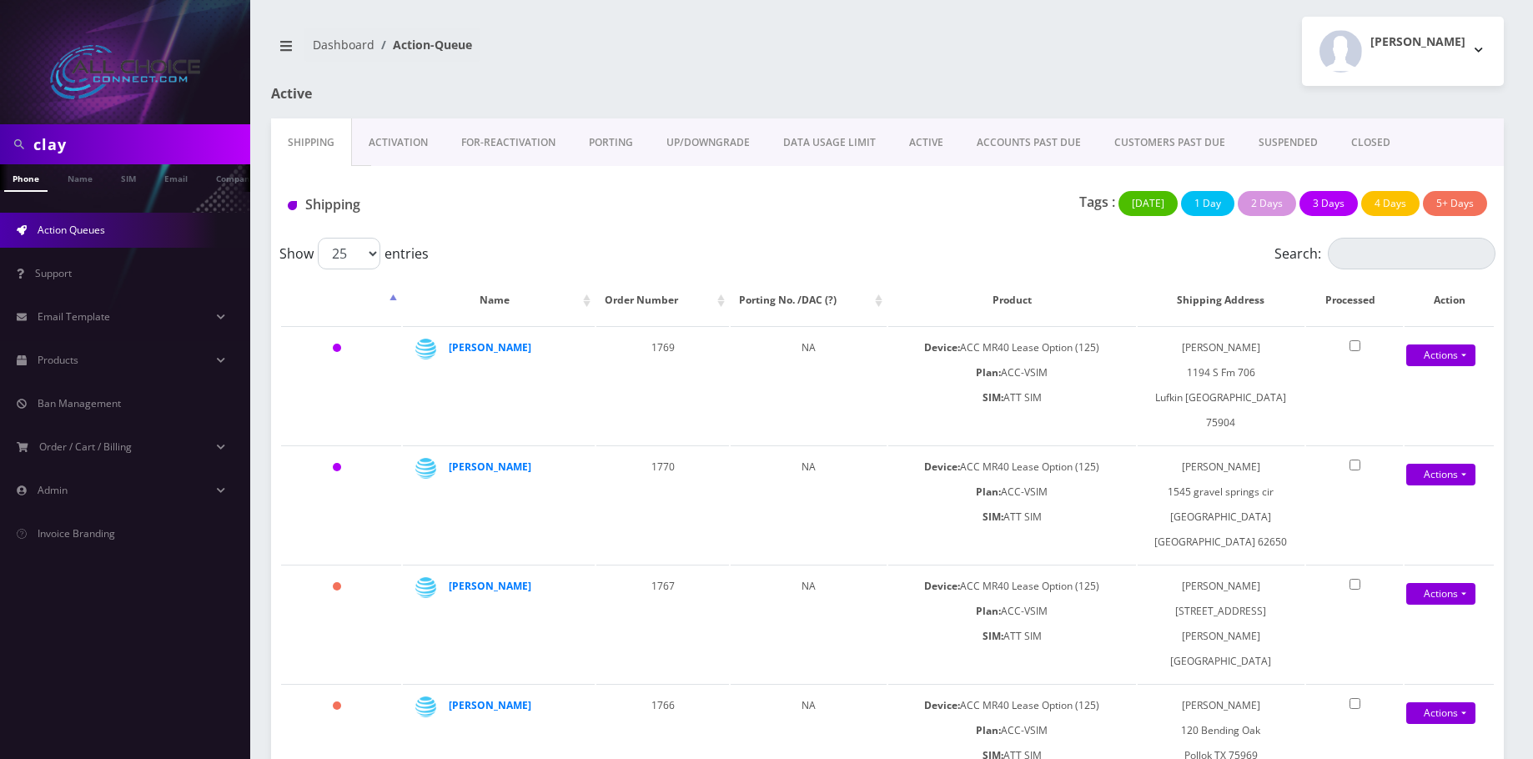
click at [1370, 140] on link "CLOSED" at bounding box center [1371, 142] width 73 height 48
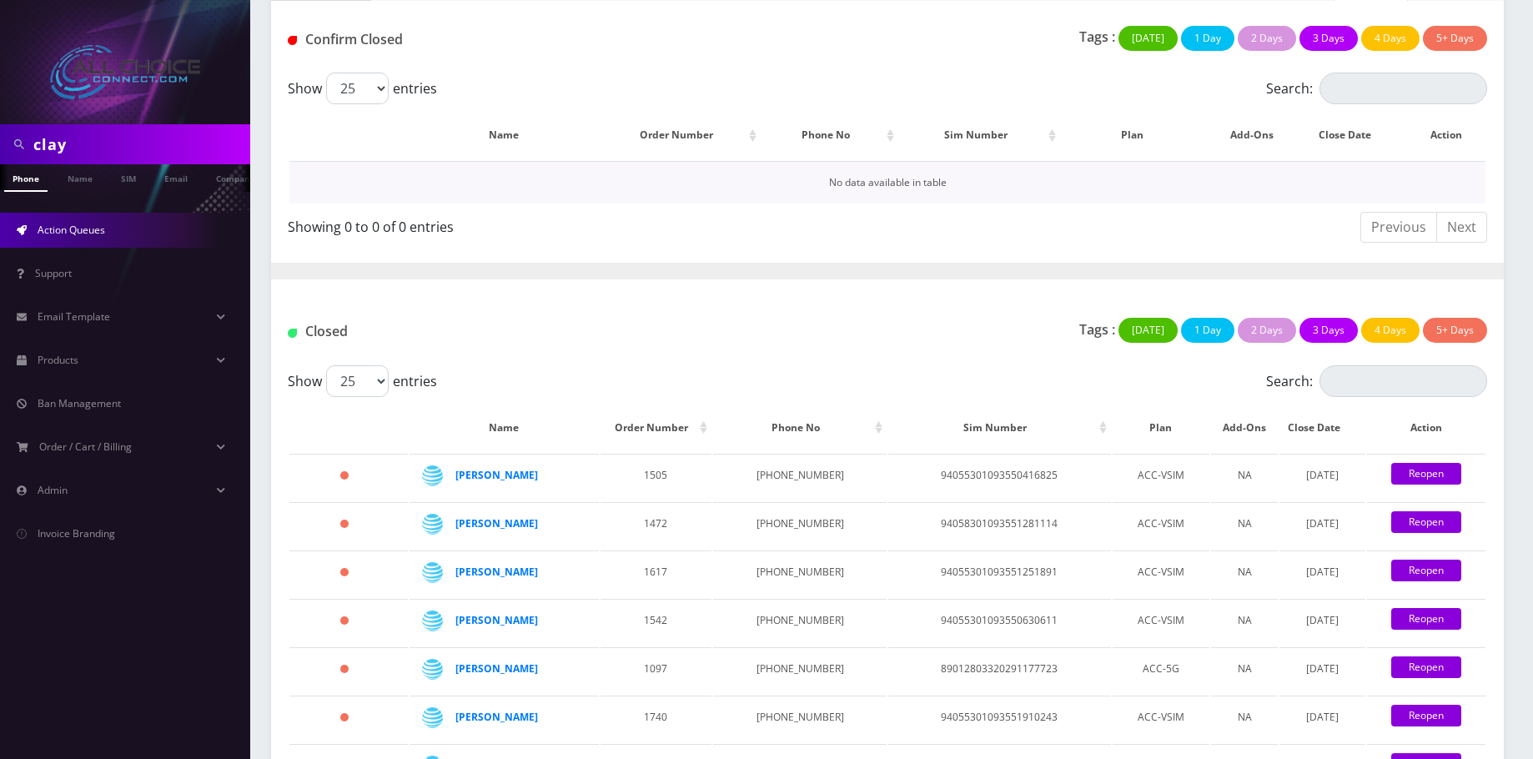
scroll to position [167, 0]
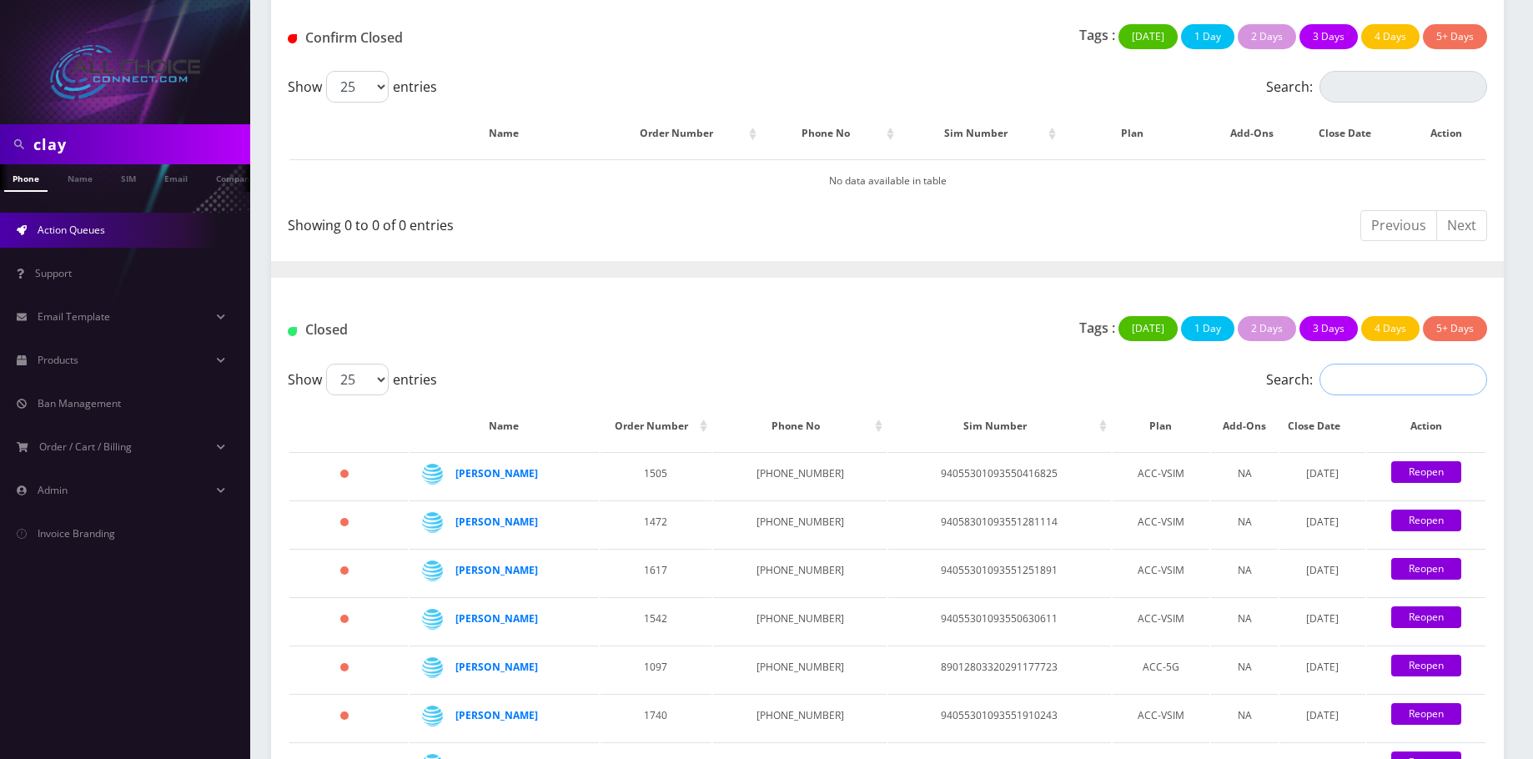
click at [1381, 388] on input "Search:" at bounding box center [1404, 380] width 168 height 32
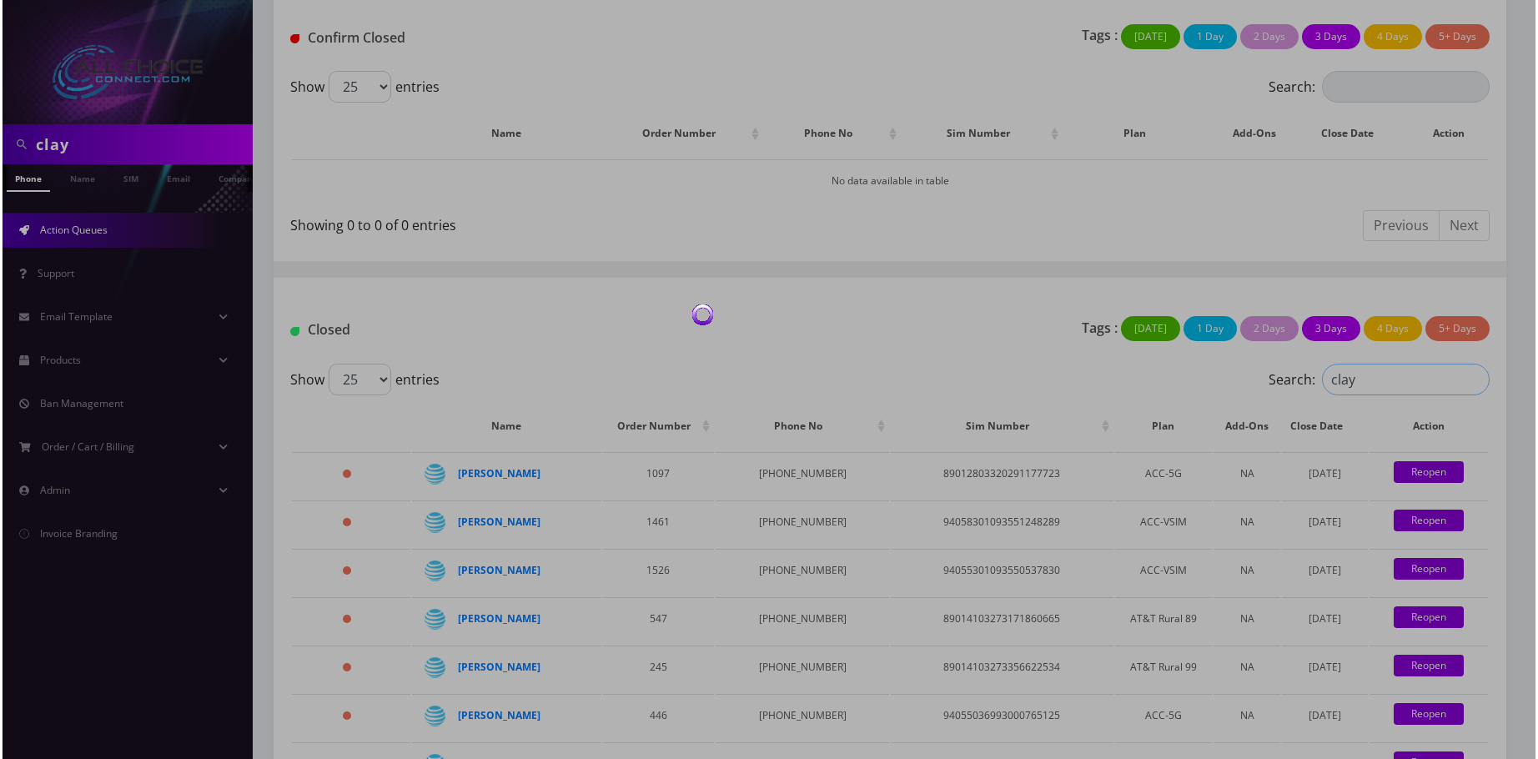
scroll to position [113, 0]
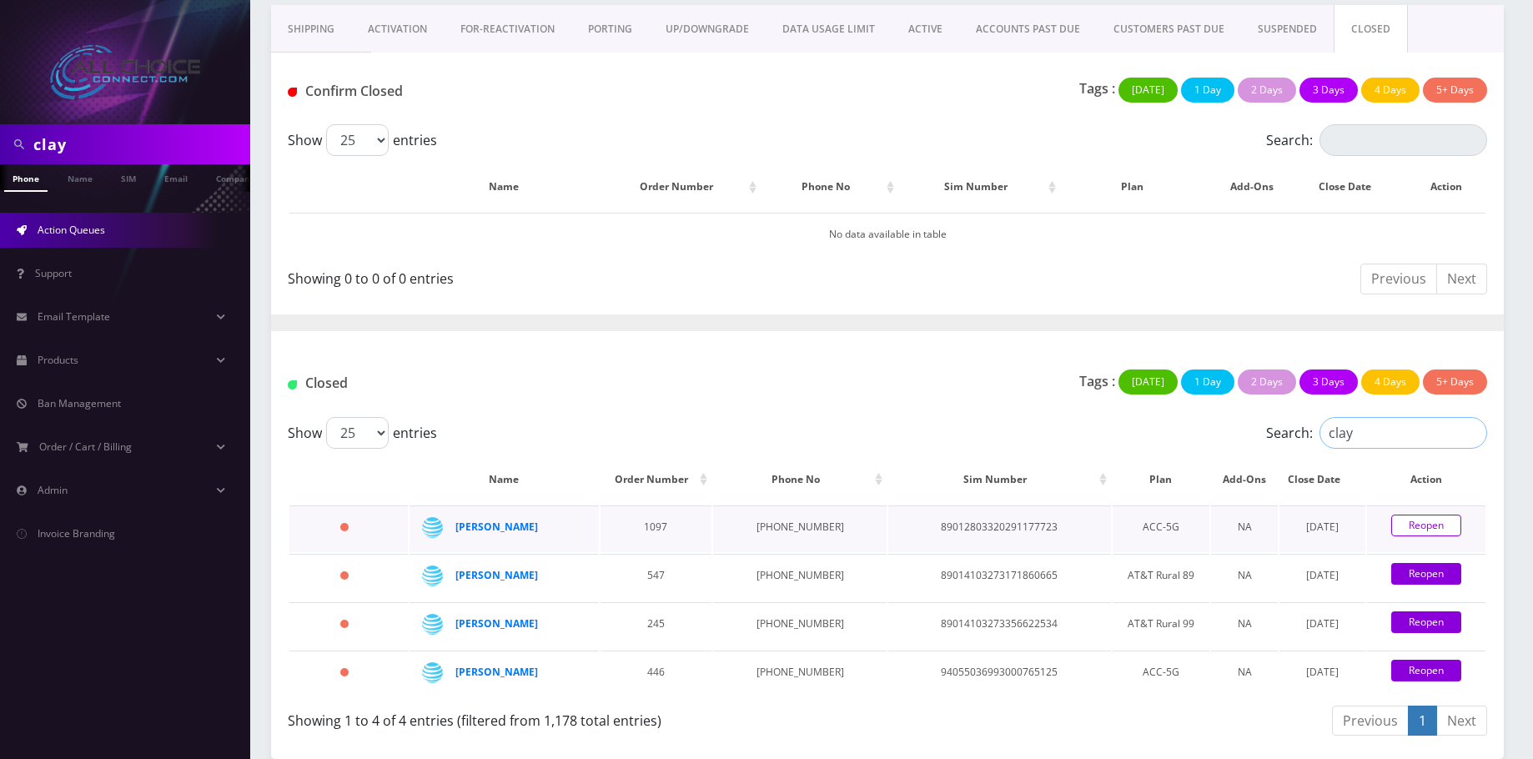
type input "clay"
click at [1440, 525] on link "Reopen" at bounding box center [1426, 526] width 70 height 22
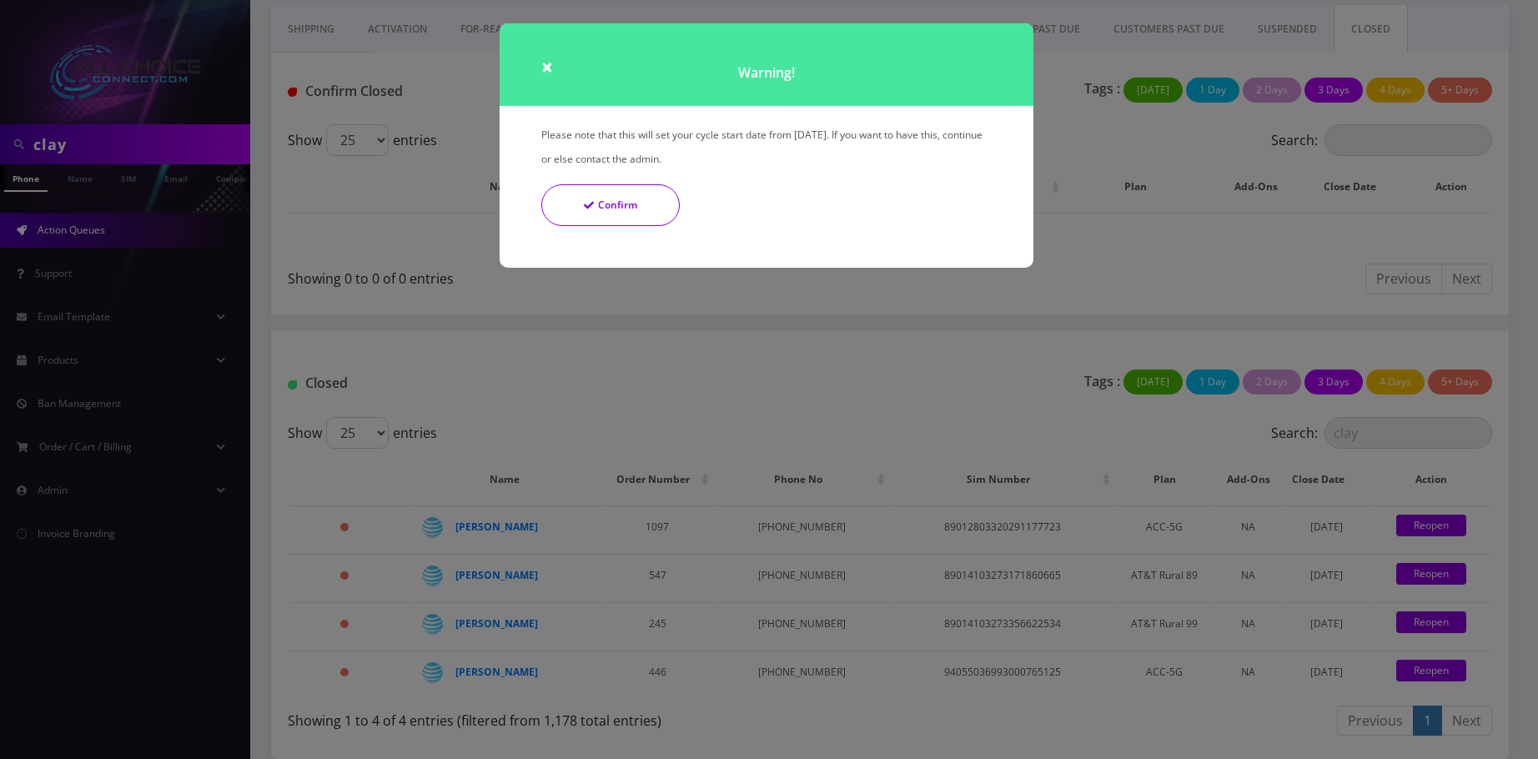
click at [586, 208] on icon "Confirm" at bounding box center [589, 205] width 10 height 10
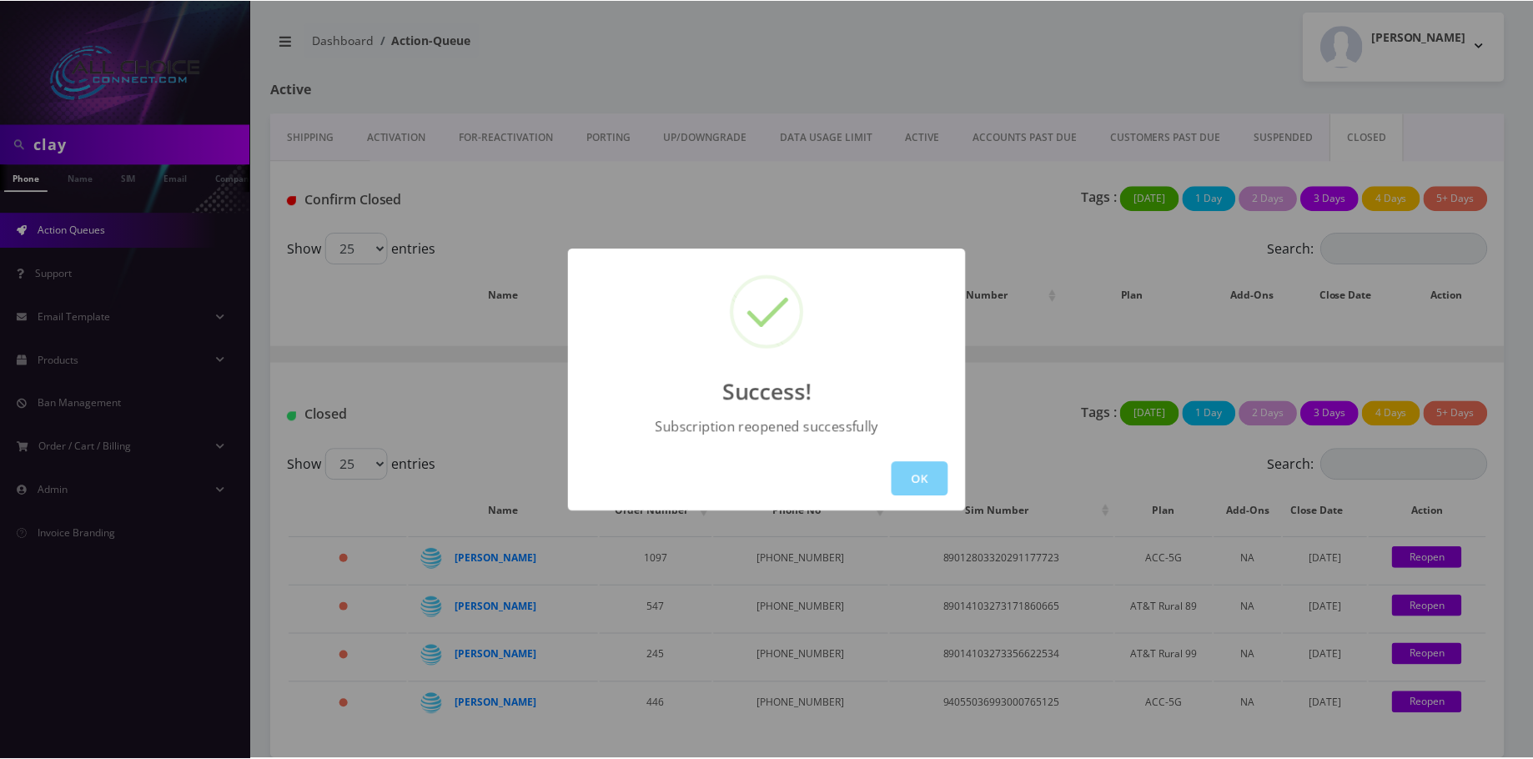
scroll to position [5, 0]
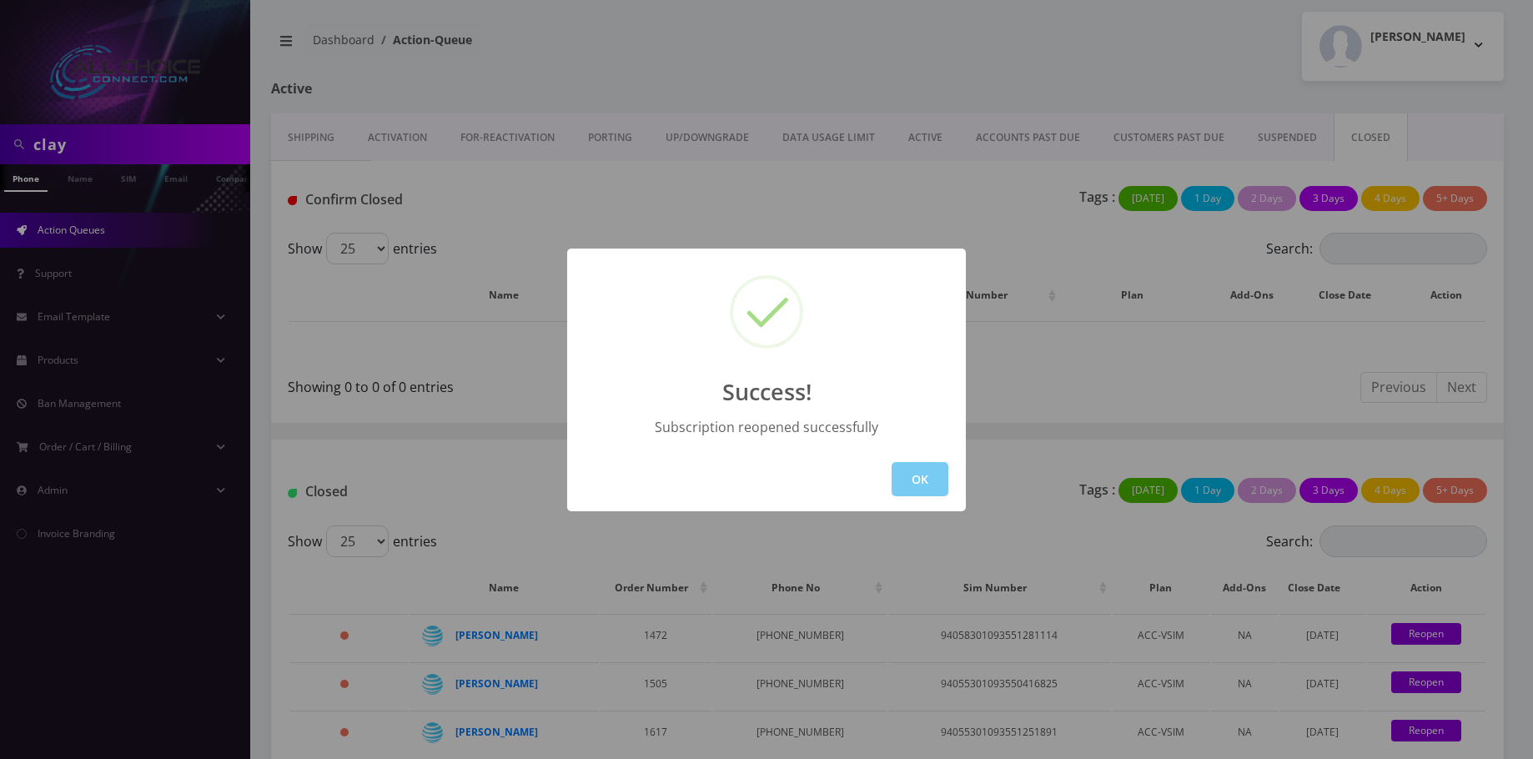
click at [913, 496] on div "OK" at bounding box center [766, 479] width 399 height 64
click at [918, 465] on button "OK" at bounding box center [920, 479] width 57 height 34
